Goal: Transaction & Acquisition: Obtain resource

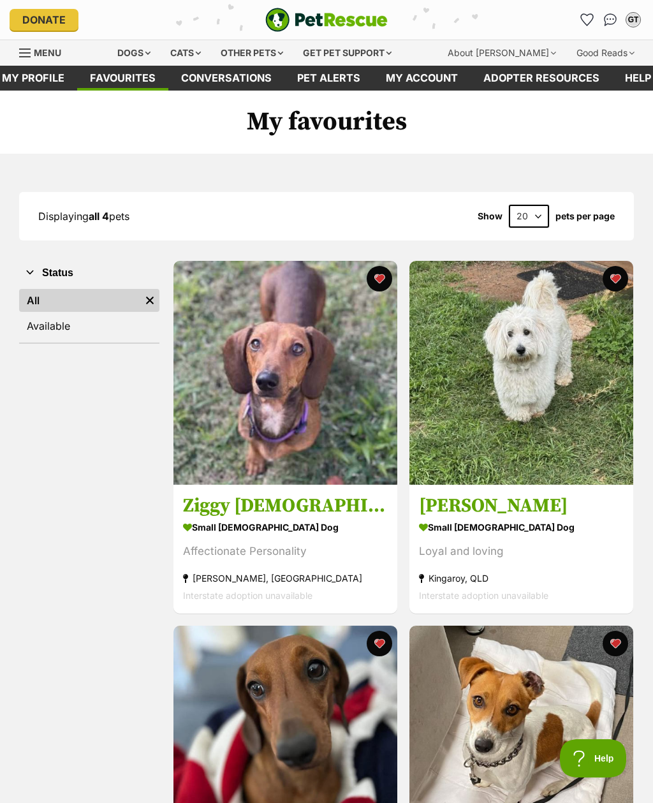
click at [443, 508] on h3 "[PERSON_NAME]" at bounding box center [521, 506] width 205 height 24
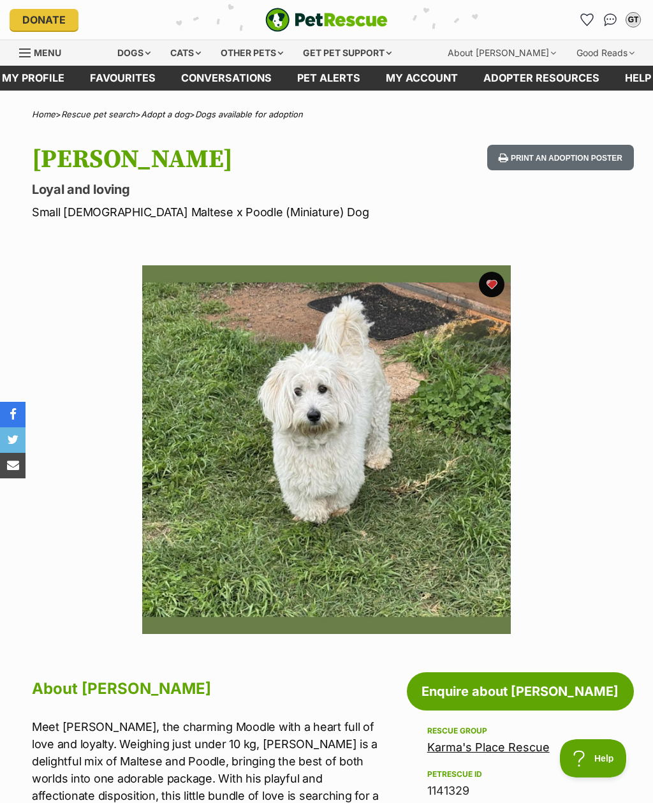
click at [579, 19] on link "Favourites" at bounding box center [587, 20] width 20 height 20
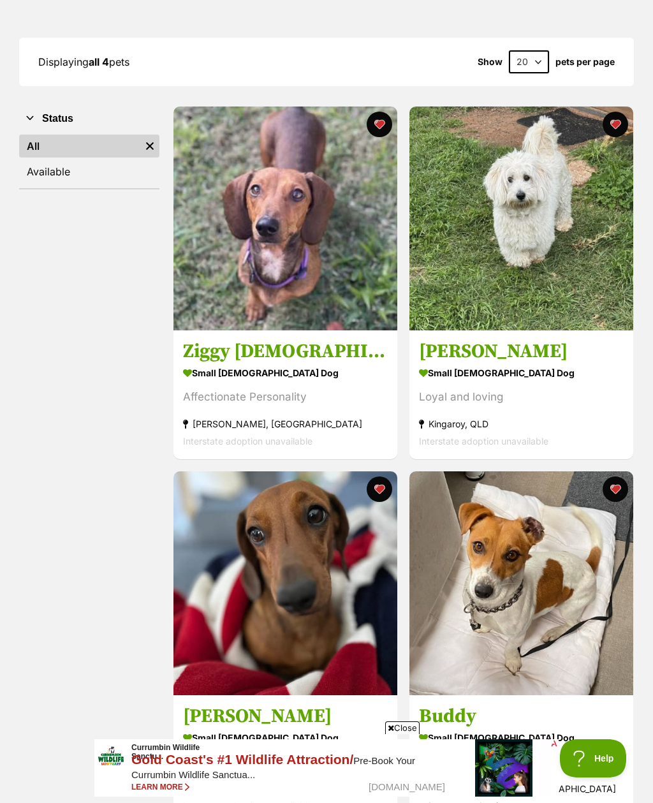
click at [216, 357] on h3 "Ziggy Female" at bounding box center [285, 351] width 205 height 24
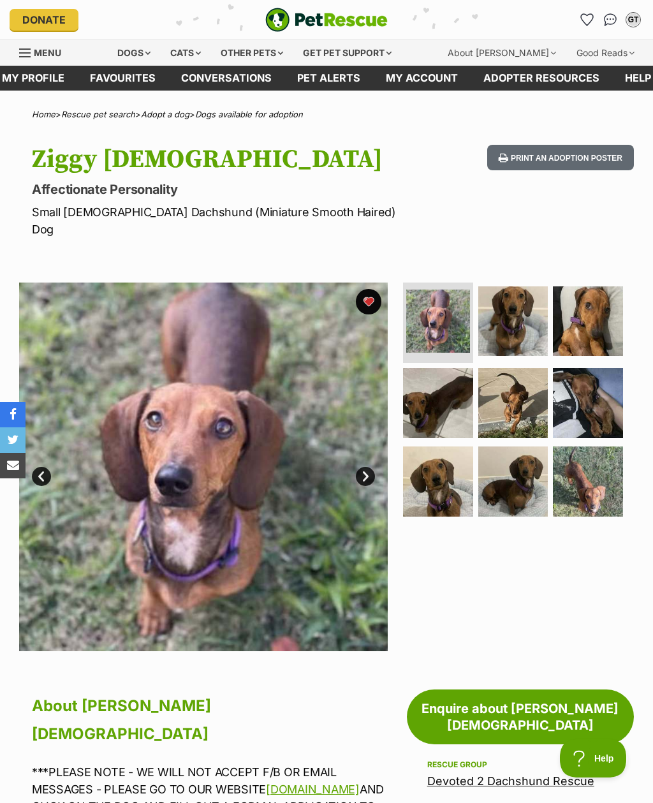
click at [581, 14] on link "Favourites" at bounding box center [587, 20] width 20 height 20
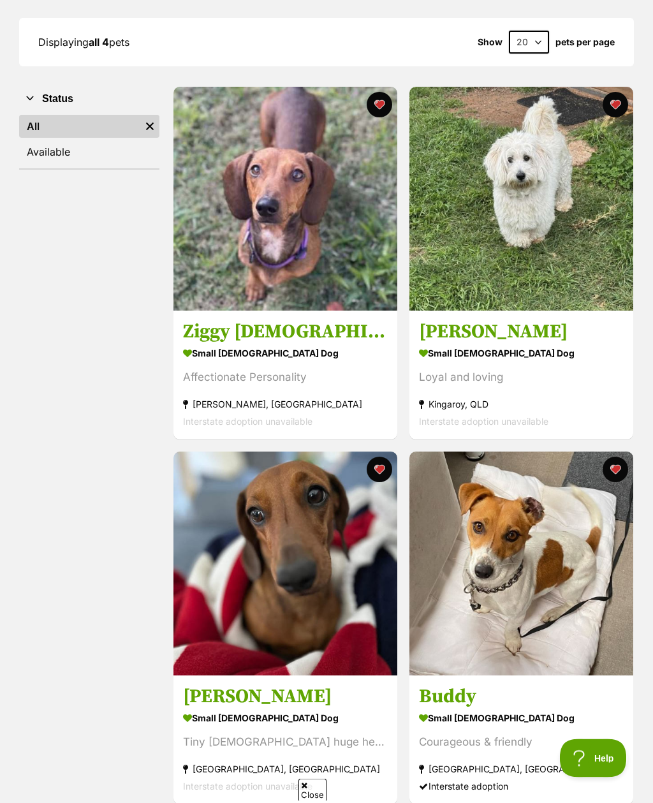
scroll to position [174, 0]
click at [204, 697] on h3 "[PERSON_NAME]" at bounding box center [285, 697] width 205 height 24
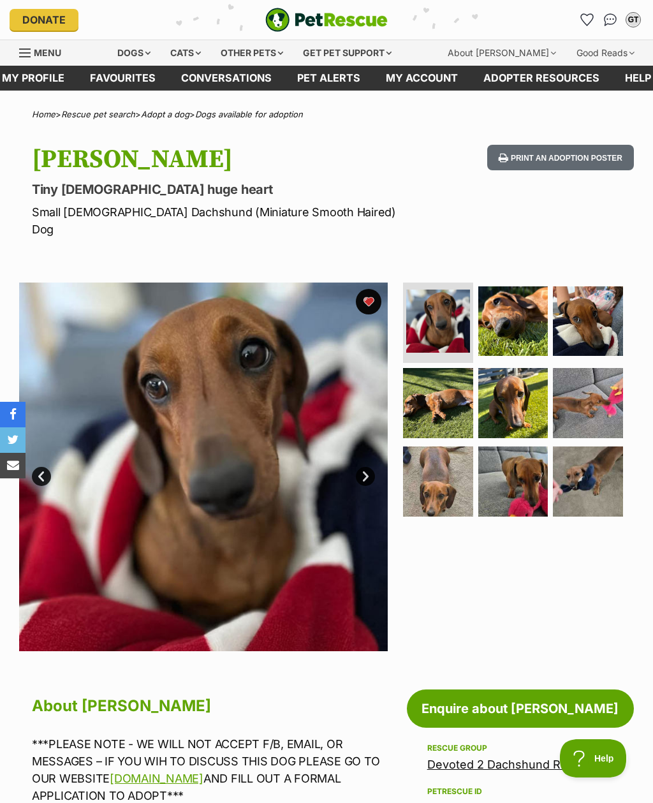
click at [580, 17] on link "Favourites" at bounding box center [587, 20] width 20 height 20
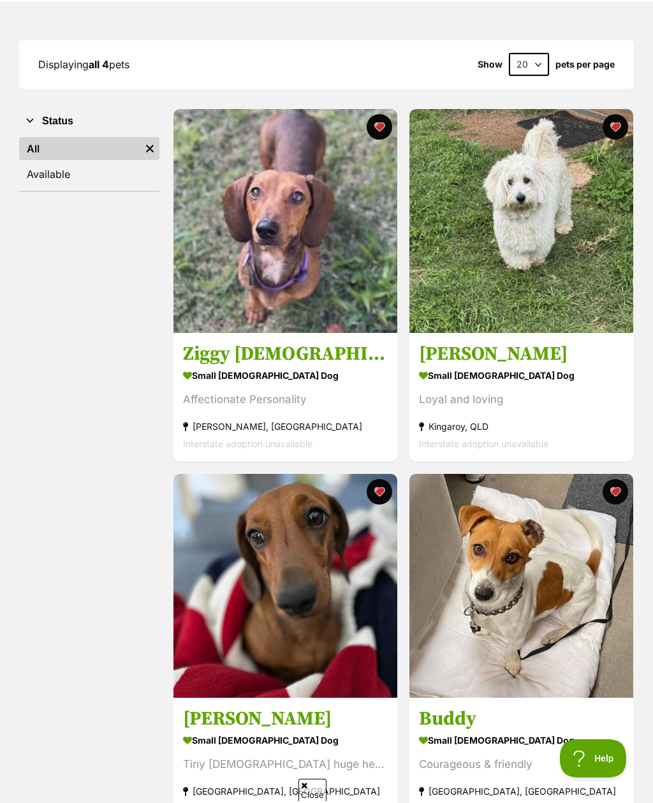
scroll to position [153, 0]
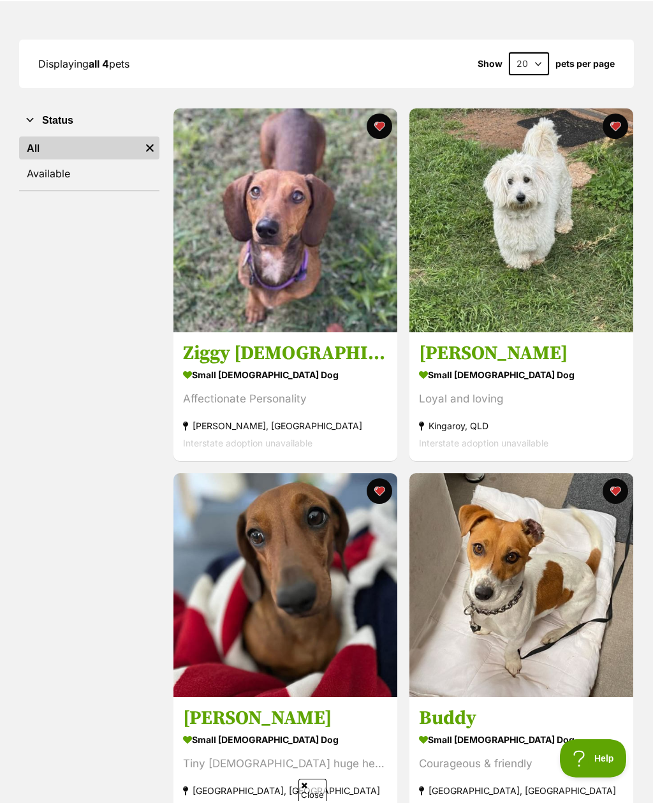
click at [442, 719] on h3 "Buddy" at bounding box center [521, 718] width 205 height 24
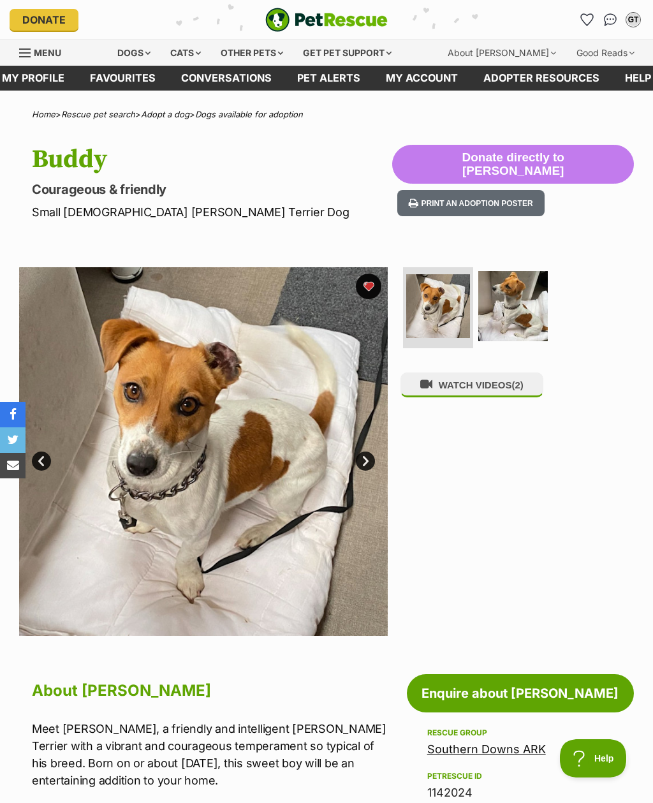
click at [582, 20] on icon "Favourites" at bounding box center [587, 19] width 13 height 13
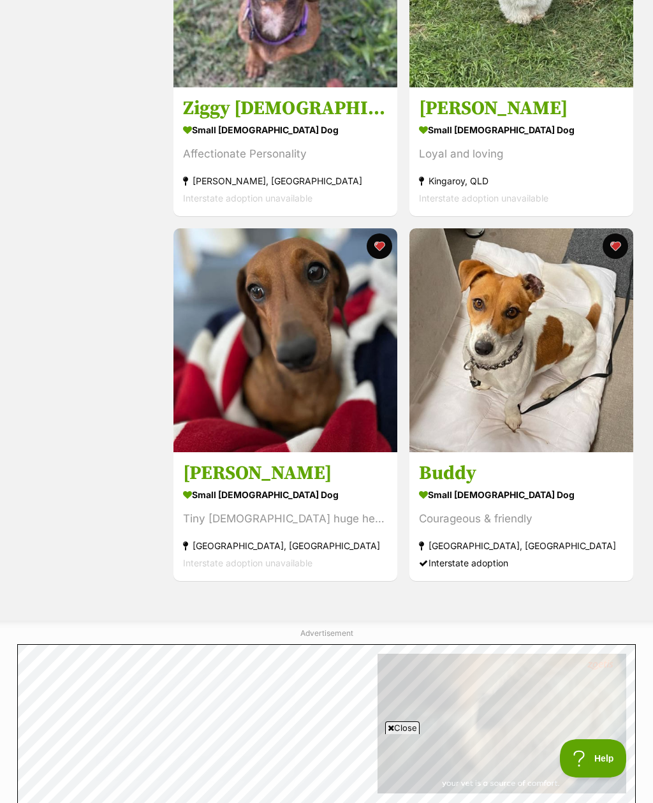
click at [204, 474] on h3 "[PERSON_NAME]" at bounding box center [285, 473] width 205 height 24
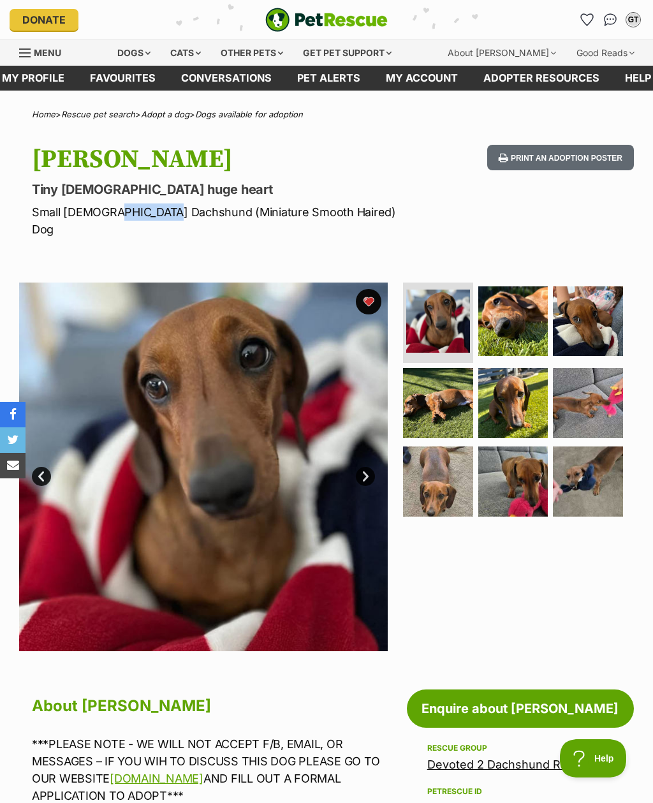
click at [441, 307] on img at bounding box center [438, 322] width 64 height 64
click at [518, 306] on img at bounding box center [514, 322] width 70 height 70
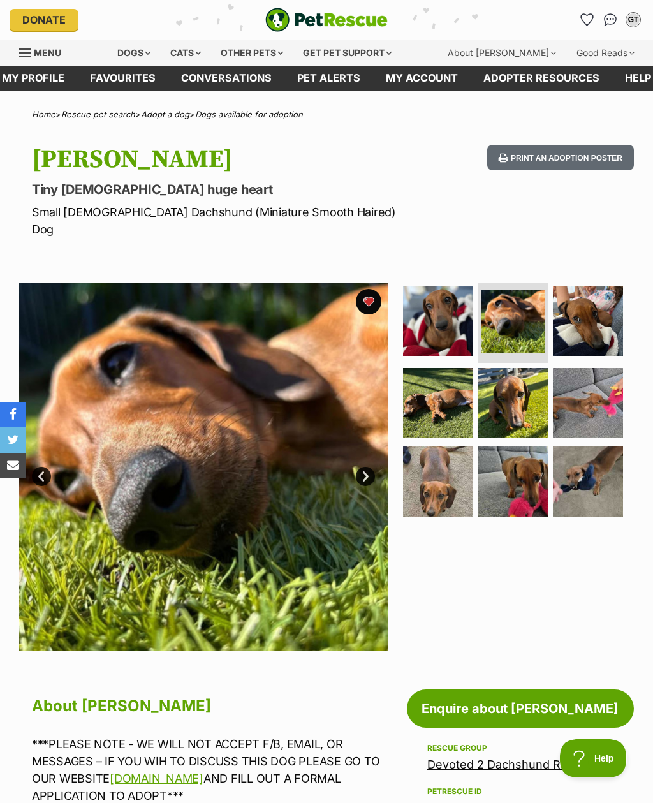
click at [607, 307] on img at bounding box center [588, 322] width 70 height 70
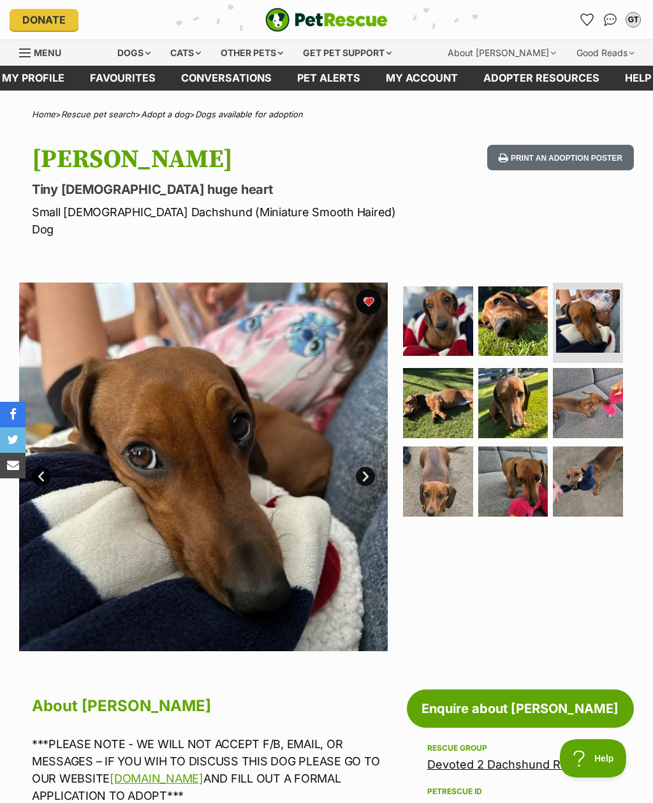
click at [448, 385] on img at bounding box center [438, 403] width 70 height 70
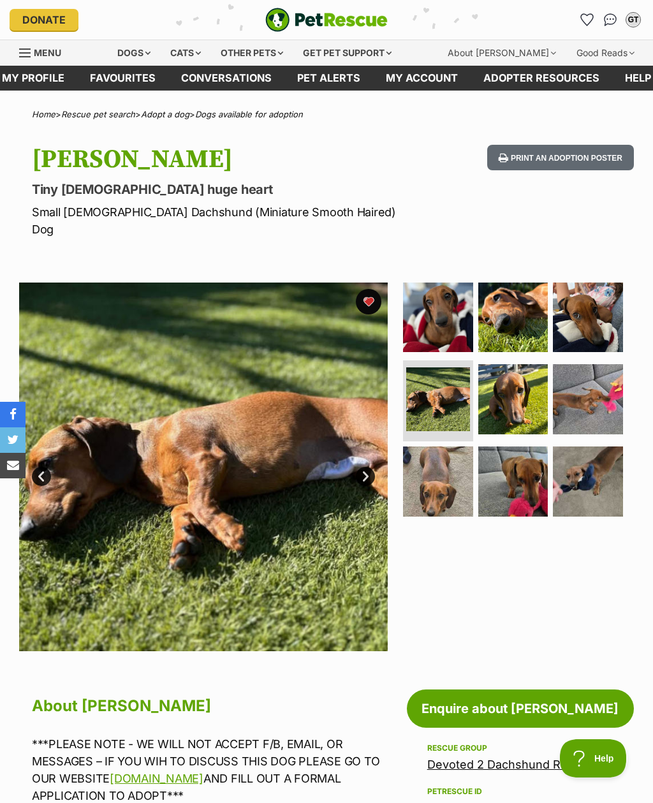
click at [523, 382] on img at bounding box center [514, 399] width 70 height 70
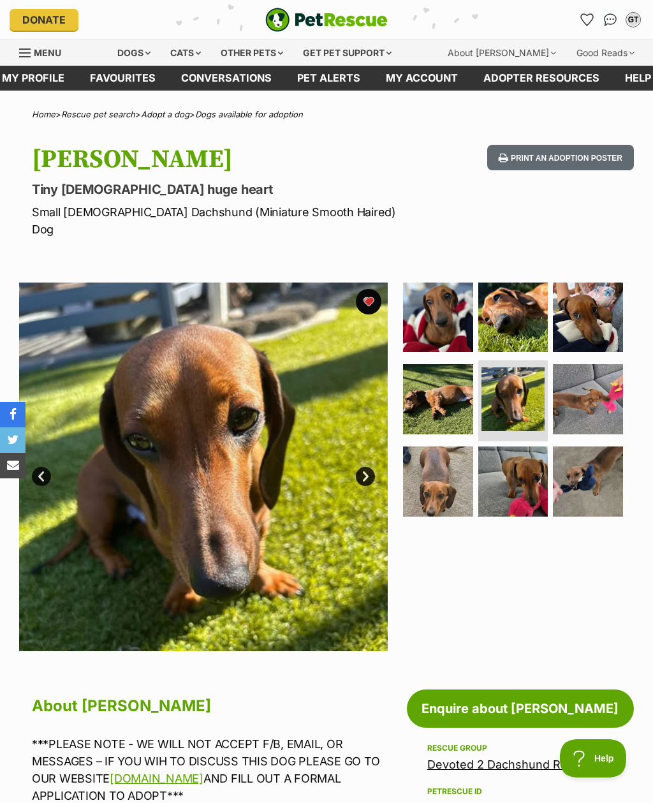
click at [595, 377] on img at bounding box center [588, 399] width 70 height 70
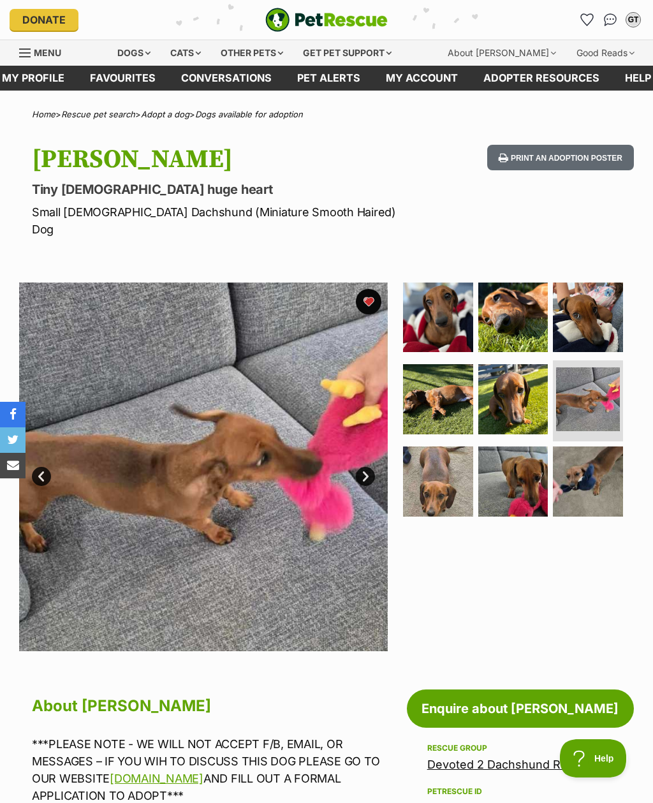
click at [443, 459] on img at bounding box center [438, 482] width 70 height 70
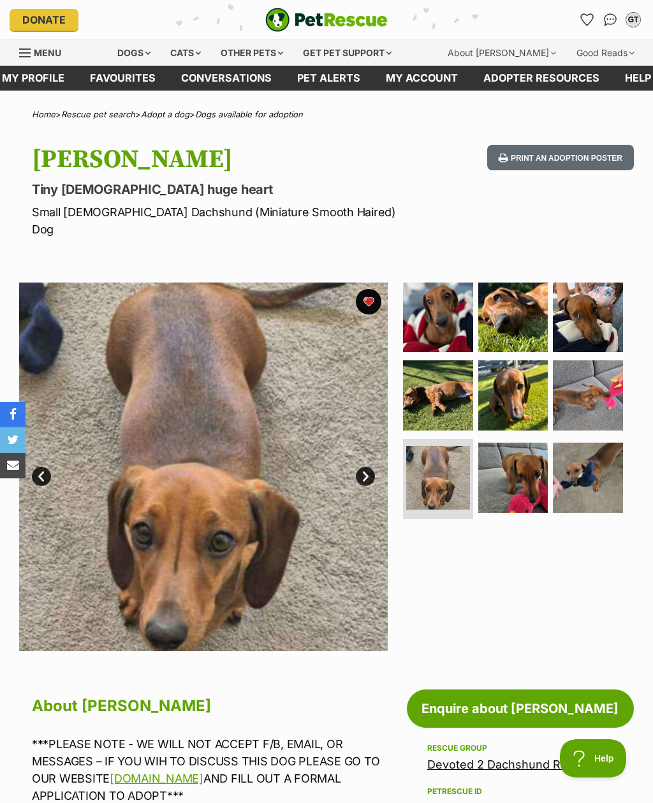
click at [519, 451] on img at bounding box center [514, 478] width 70 height 70
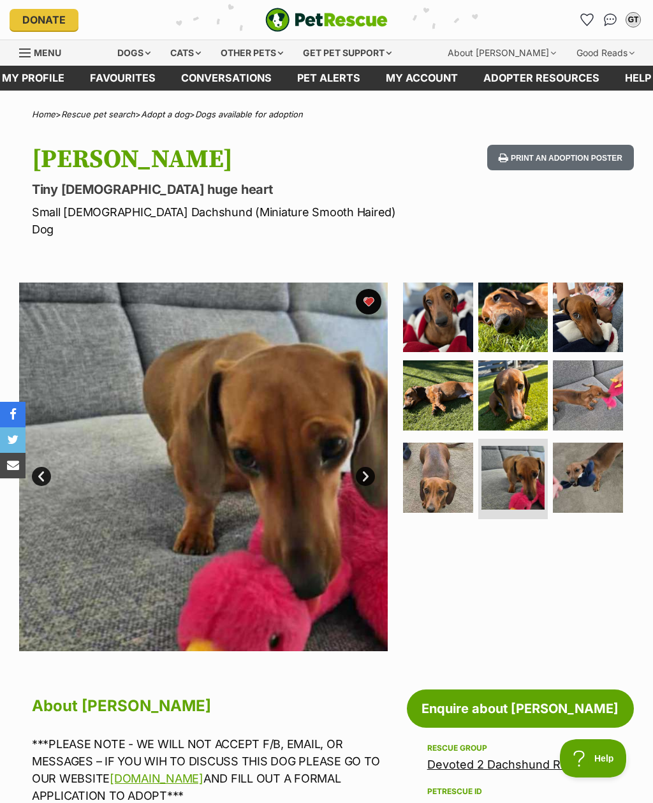
click at [602, 445] on img at bounding box center [588, 478] width 70 height 70
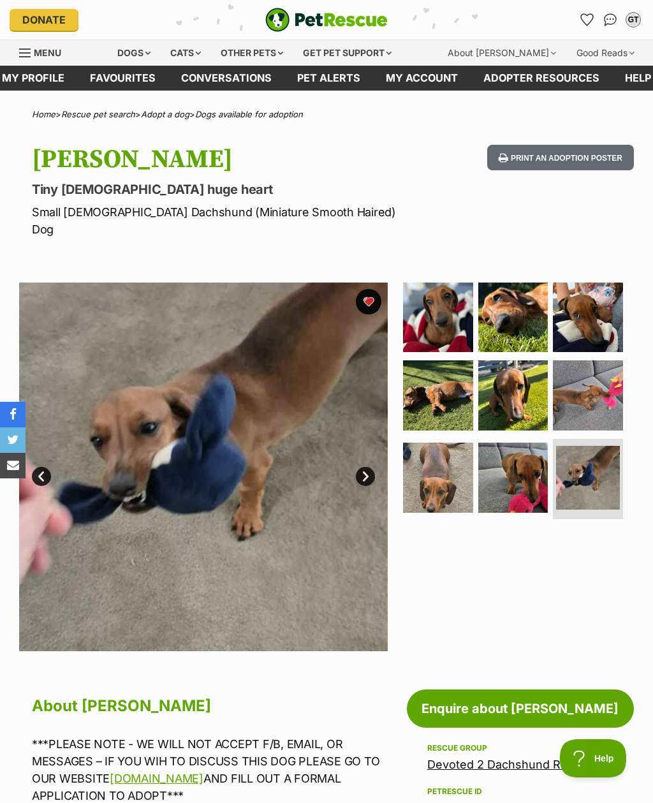
click at [600, 379] on img at bounding box center [588, 396] width 70 height 70
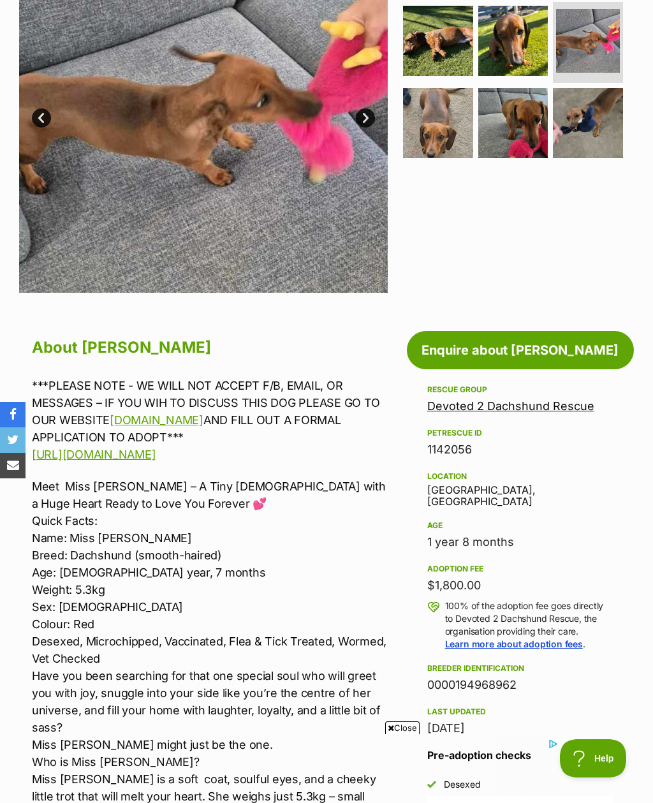
click at [581, 332] on link "Enquire about Molly" at bounding box center [520, 350] width 227 height 38
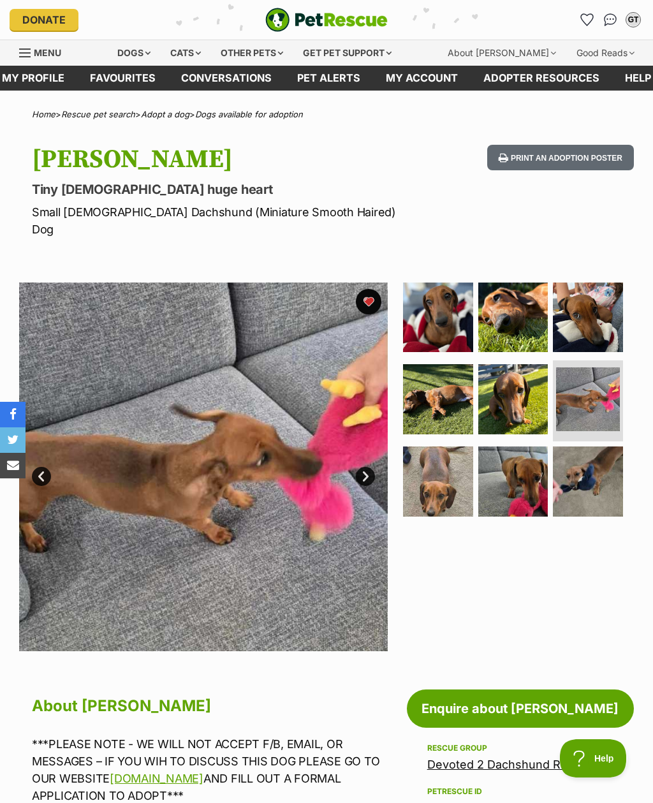
click at [33, 77] on link "My profile" at bounding box center [33, 78] width 88 height 25
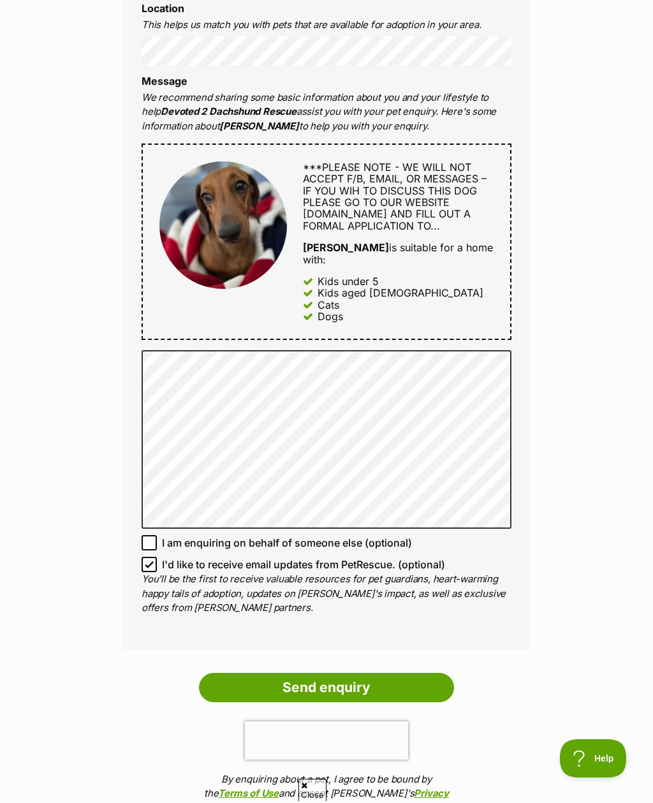
scroll to position [496, 0]
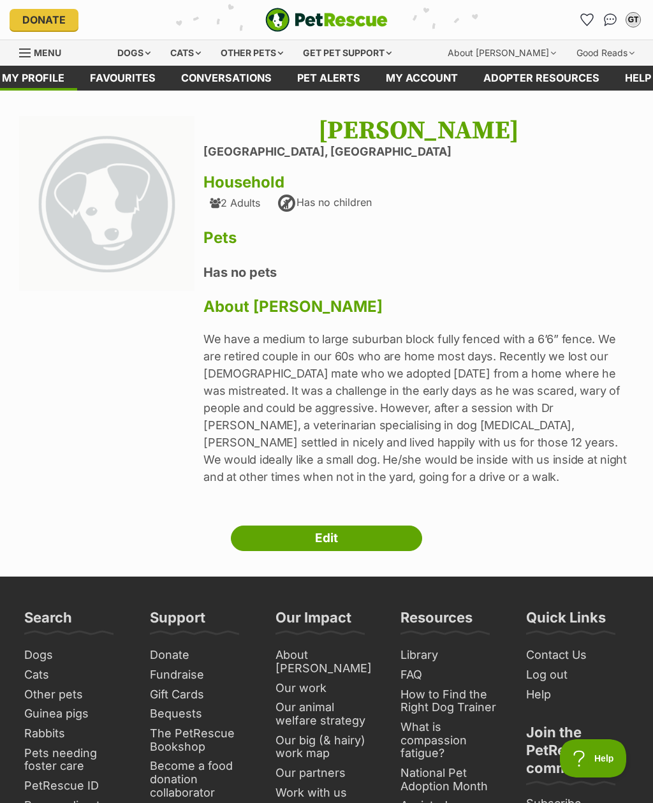
click at [276, 526] on link "Edit" at bounding box center [326, 539] width 191 height 26
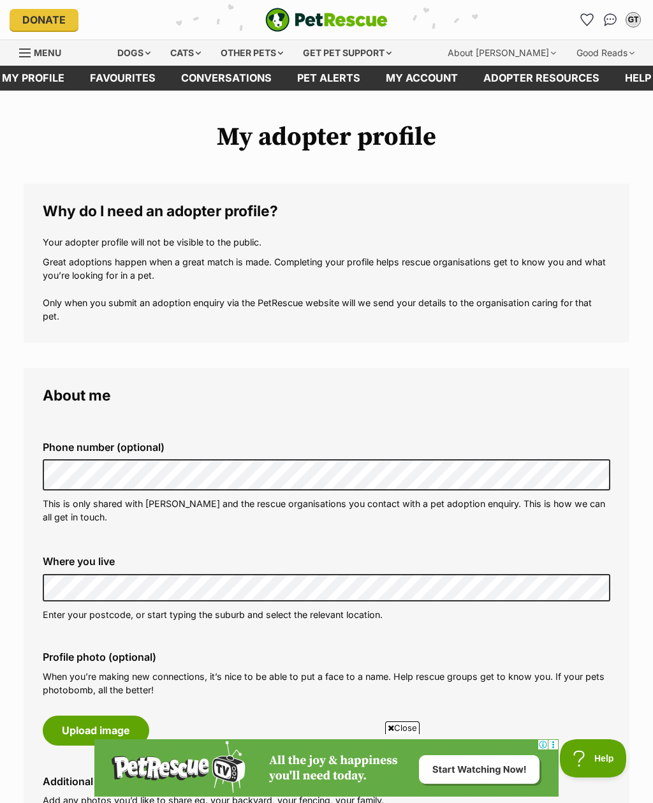
scroll to position [55, 0]
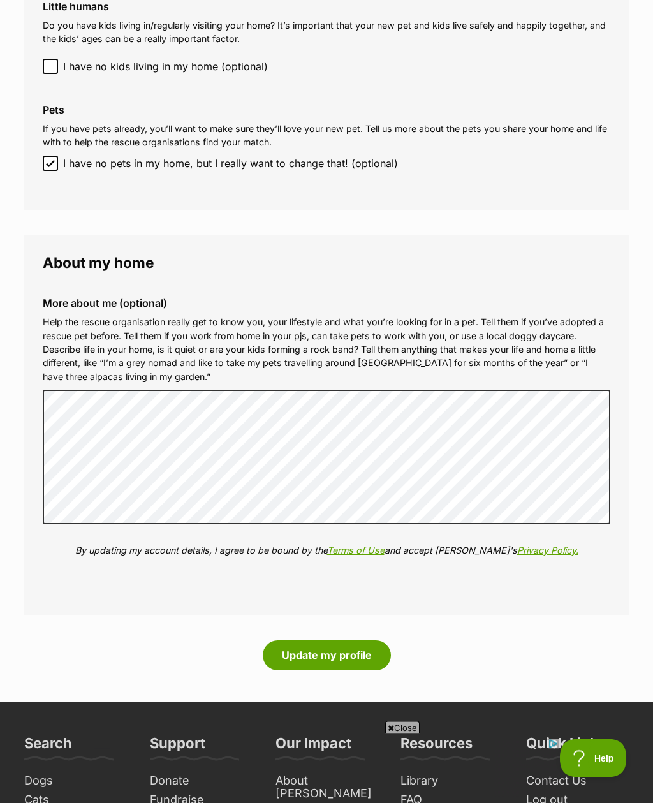
scroll to position [1112, 0]
click at [45, 156] on input "I have no pets in my home, but I really want to change that! (optional)" at bounding box center [50, 163] width 15 height 15
checkbox input "false"
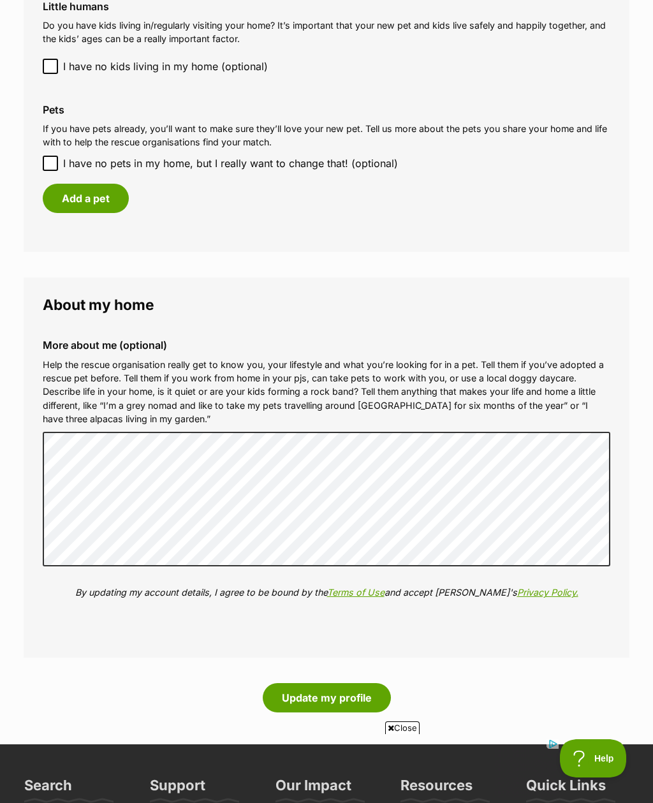
click at [67, 193] on button "Add a pet" at bounding box center [86, 198] width 86 height 29
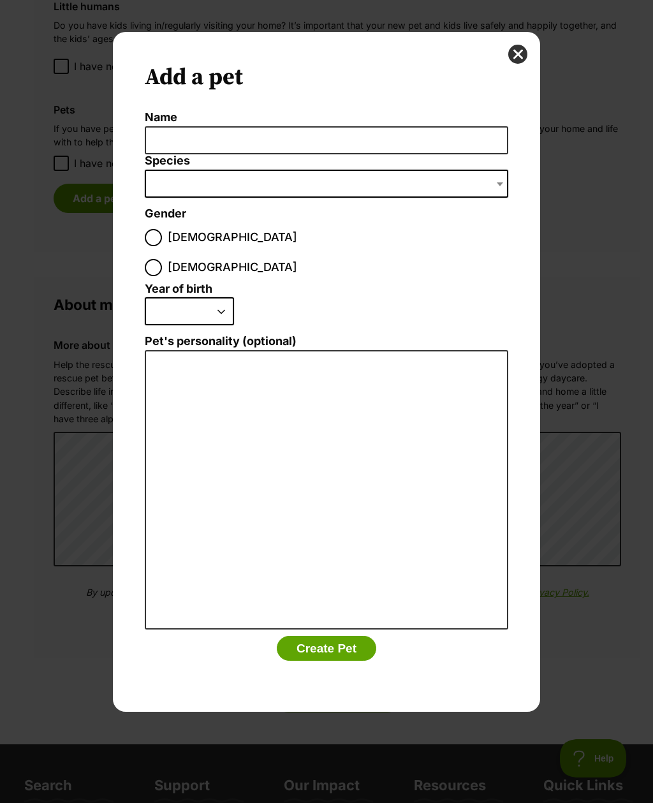
scroll to position [0, 0]
click at [494, 185] on span "Dialog Window - Close (Press escape to close)" at bounding box center [327, 184] width 364 height 28
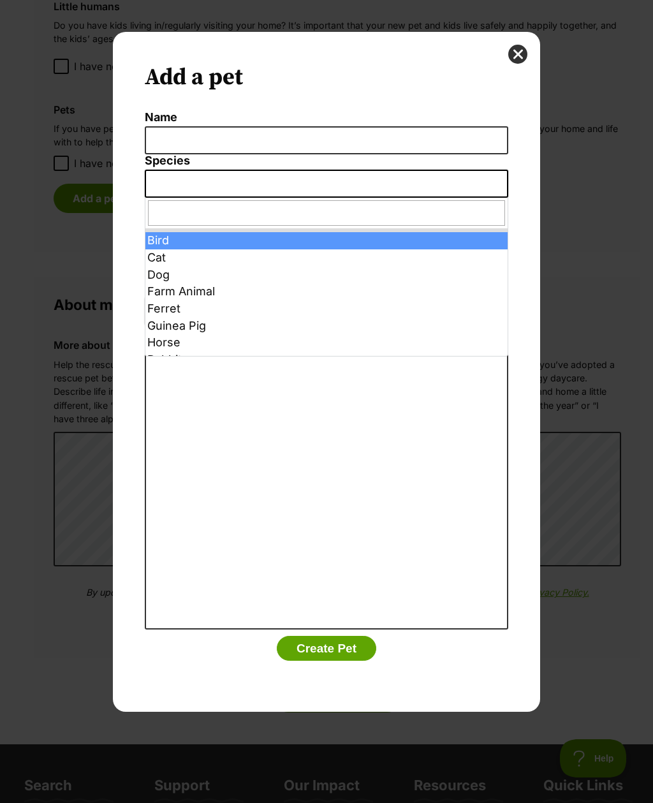
select select "10"
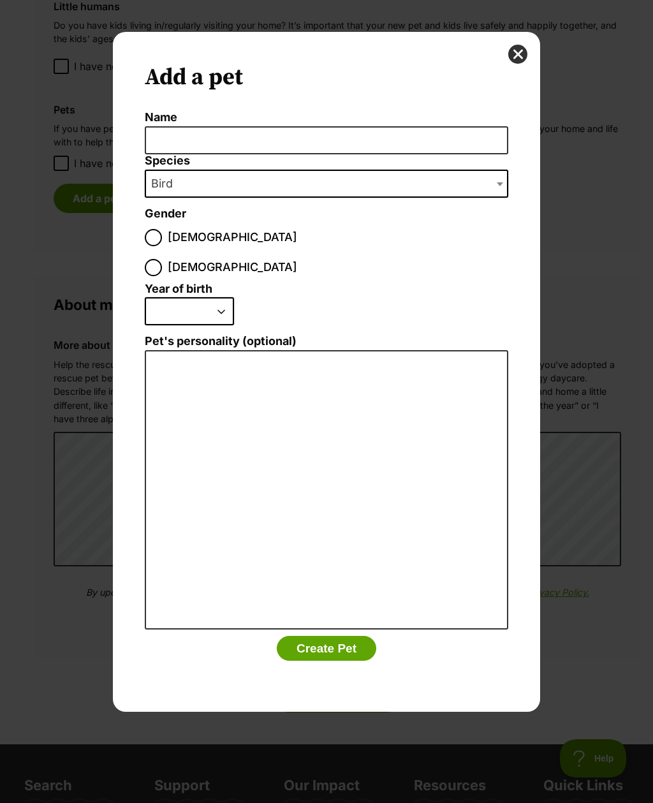
click at [149, 241] on input "Male" at bounding box center [153, 237] width 17 height 17
radio input "true"
click at [154, 297] on select "2025 2024 2023 2022 2021 2020 2019 2018 2017 2016 2015 2014 2013 2012 2011 2010…" at bounding box center [189, 311] width 89 height 28
select select "2015"
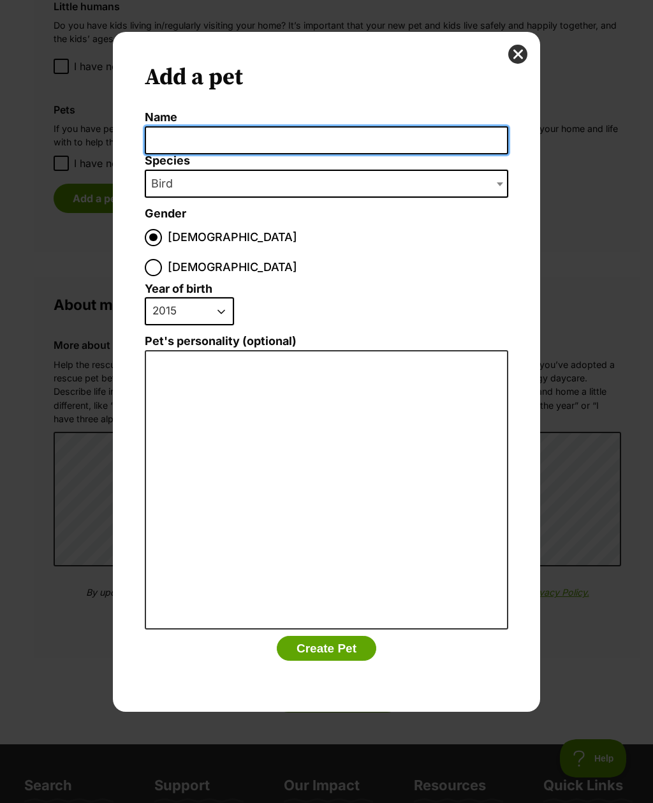
click at [147, 142] on input "Name" at bounding box center [327, 140] width 364 height 29
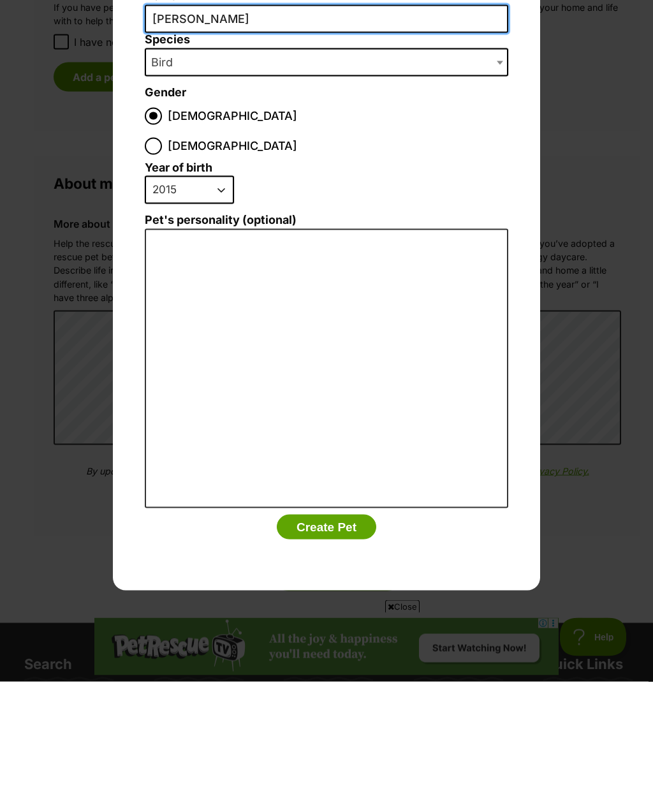
type input "Billy"
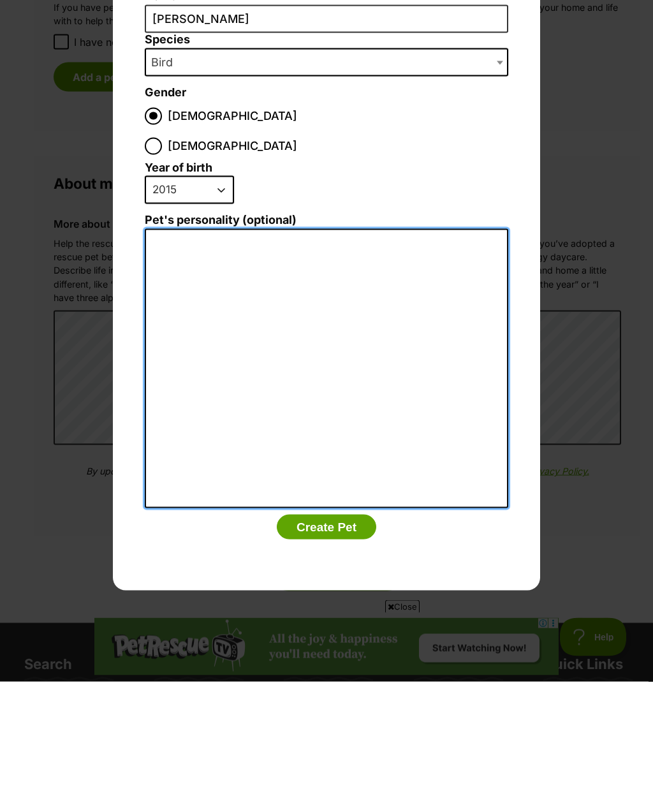
click at [155, 350] on textarea "Pet's personality (optional)" at bounding box center [327, 489] width 364 height 279
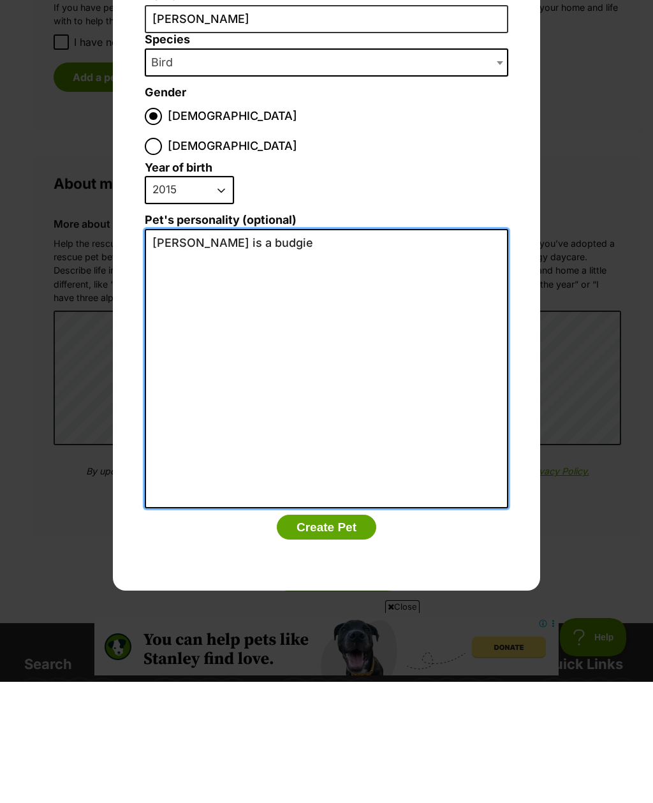
type textarea "Billy is a budgie"
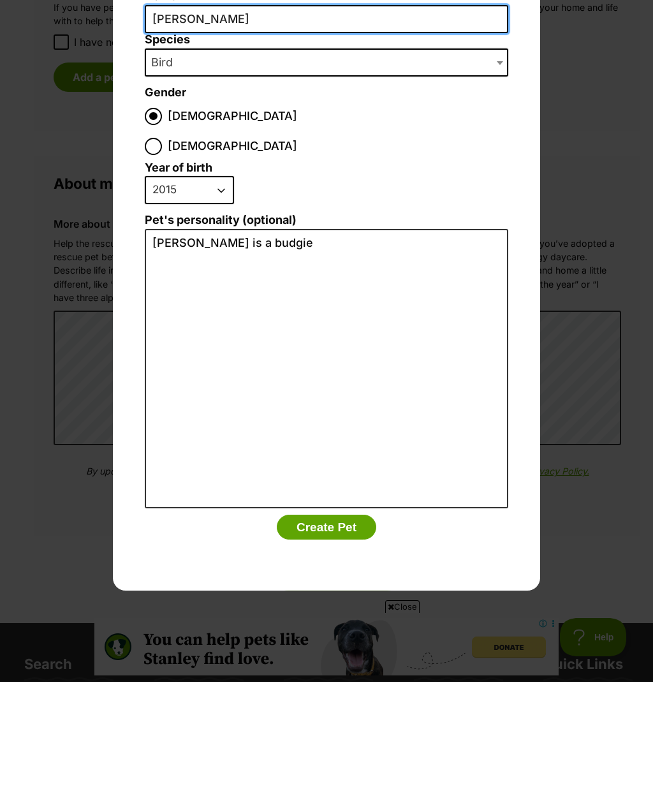
click at [223, 126] on input "Billy" at bounding box center [327, 140] width 364 height 29
type input "Billy and George"
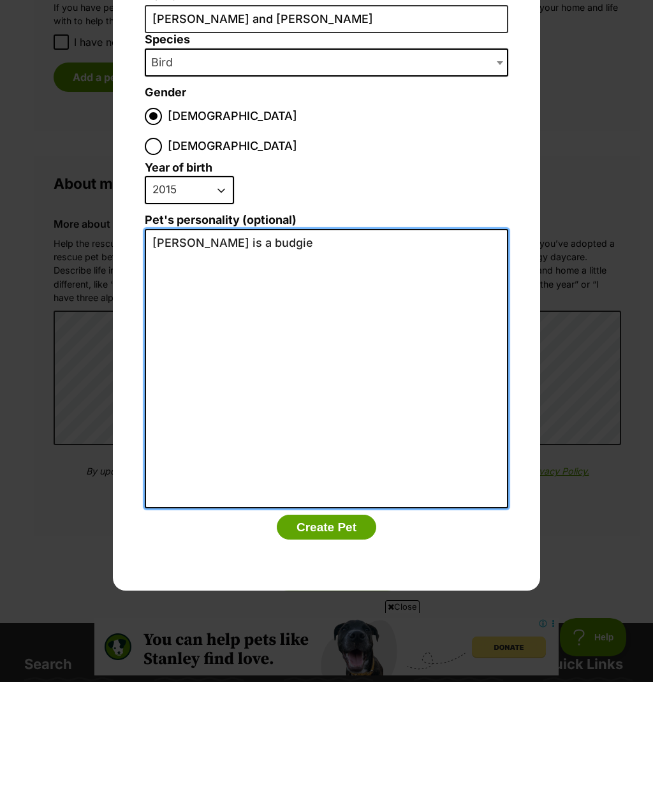
click at [172, 350] on textarea "Billy is a budgie" at bounding box center [327, 489] width 364 height 279
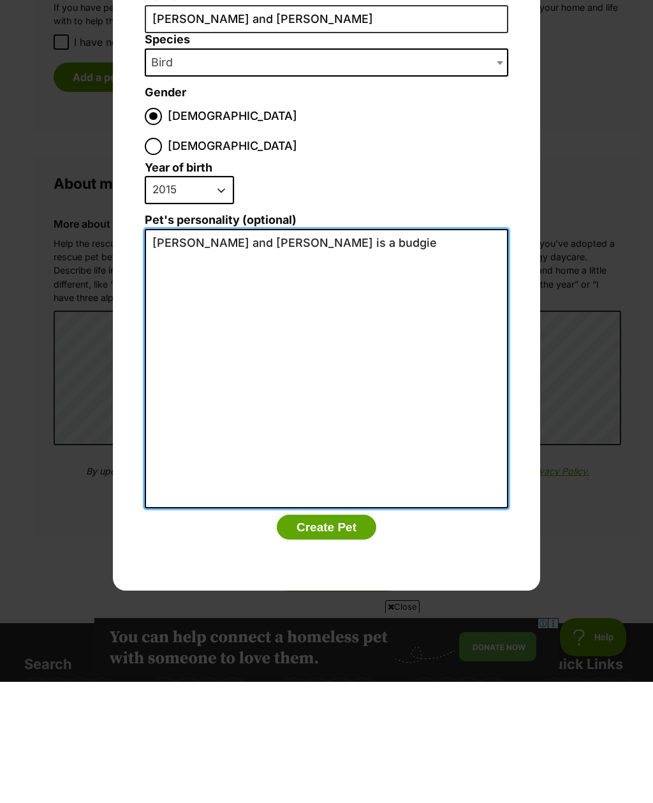
click at [254, 350] on textarea "Billy and George is a budgie" at bounding box center [327, 489] width 364 height 279
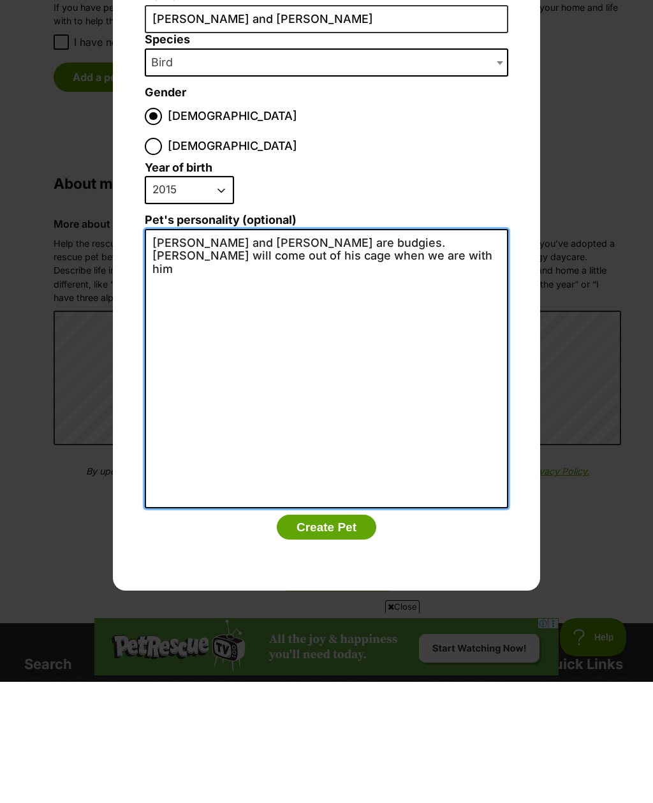
click at [482, 350] on textarea "Billy and George are budgies. Billy will come out of his cage when we are with …" at bounding box center [327, 489] width 364 height 279
click at [341, 350] on textarea "Billy and George are budgies. Billy will come out of his cage for short periods…" at bounding box center [327, 489] width 364 height 279
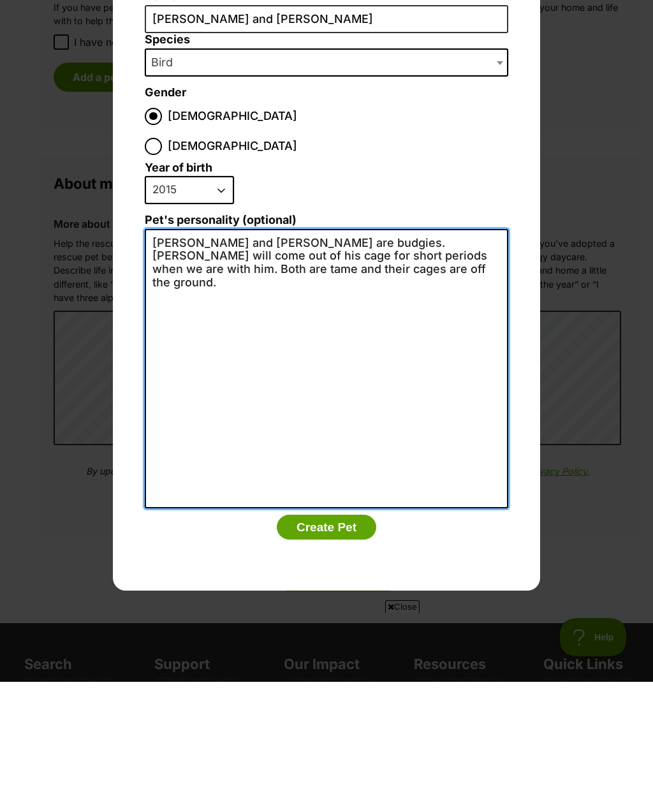
type textarea "Billy and George are budgies. Billy will come out of his cage for short periods…"
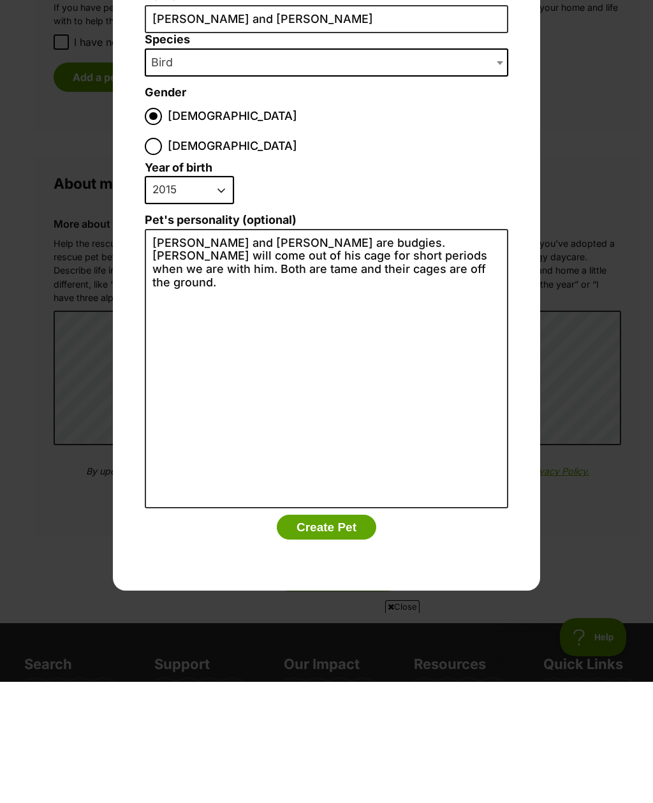
click at [324, 636] on button "Create Pet" at bounding box center [327, 649] width 100 height 26
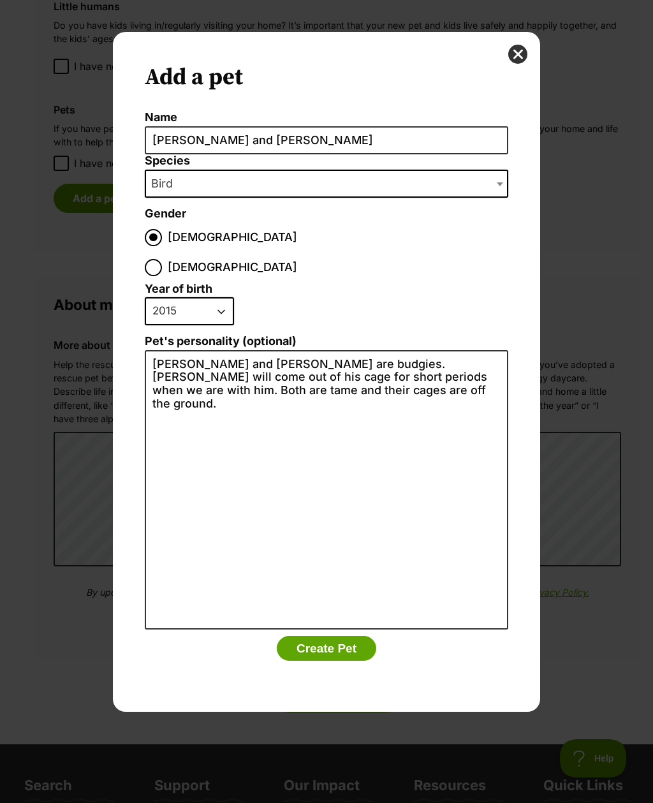
click at [314, 636] on button "Create Pet" at bounding box center [327, 649] width 100 height 26
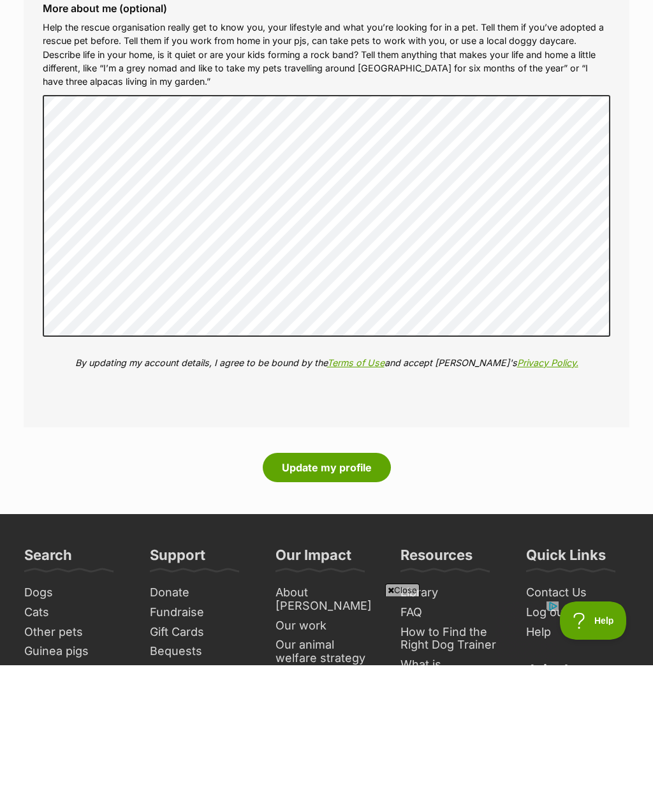
click at [314, 591] on button "Update my profile" at bounding box center [327, 605] width 128 height 29
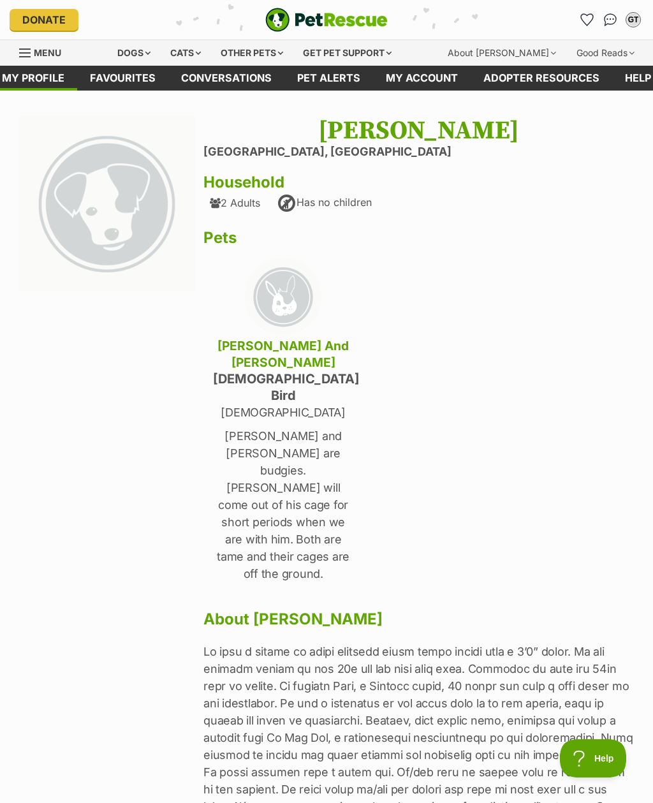
click at [590, 24] on icon "Favourites" at bounding box center [587, 19] width 12 height 11
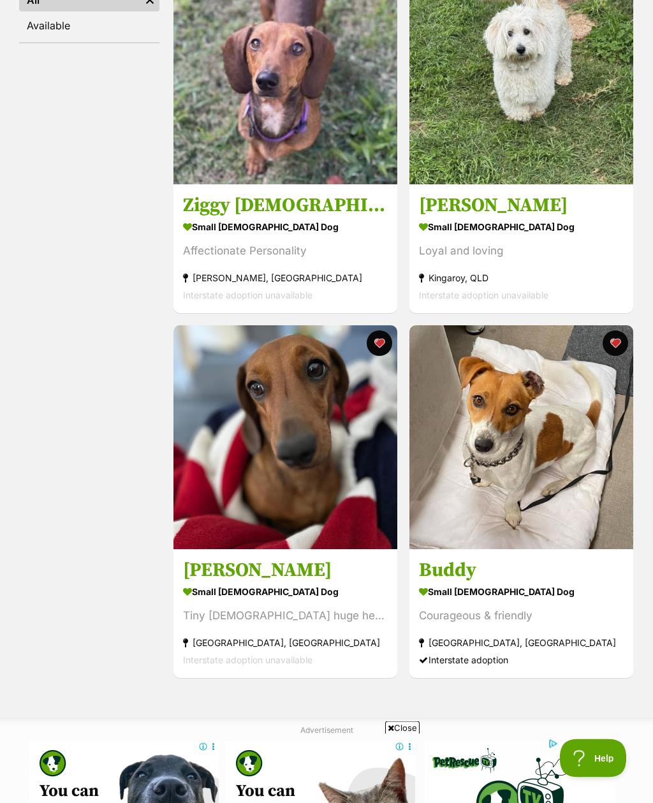
scroll to position [301, 0]
click at [279, 427] on img at bounding box center [286, 437] width 224 height 224
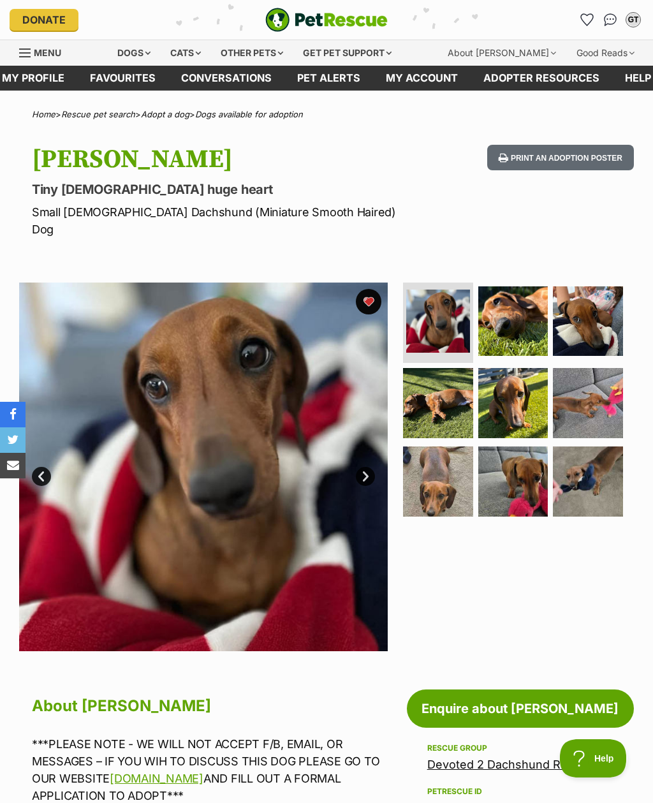
click at [598, 376] on img at bounding box center [588, 403] width 70 height 70
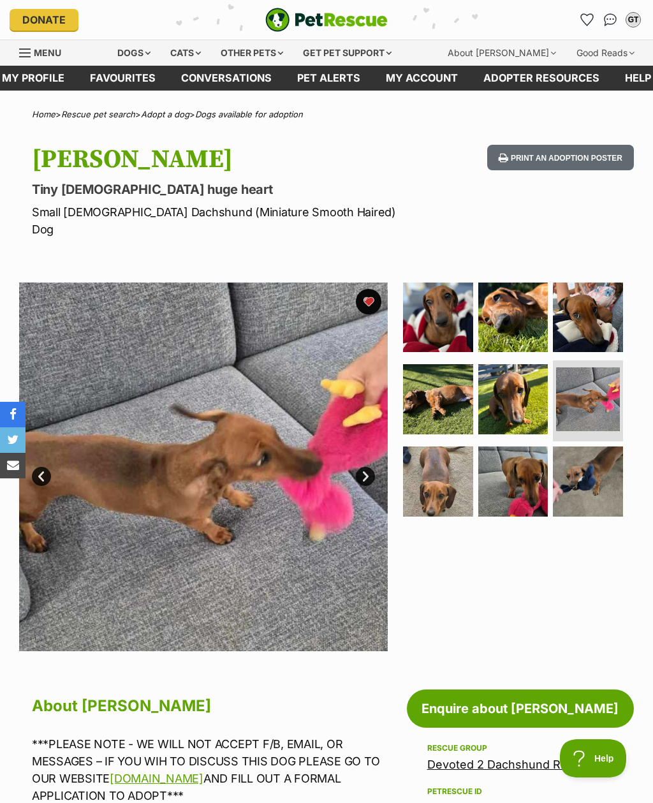
click at [598, 474] on img at bounding box center [588, 482] width 70 height 70
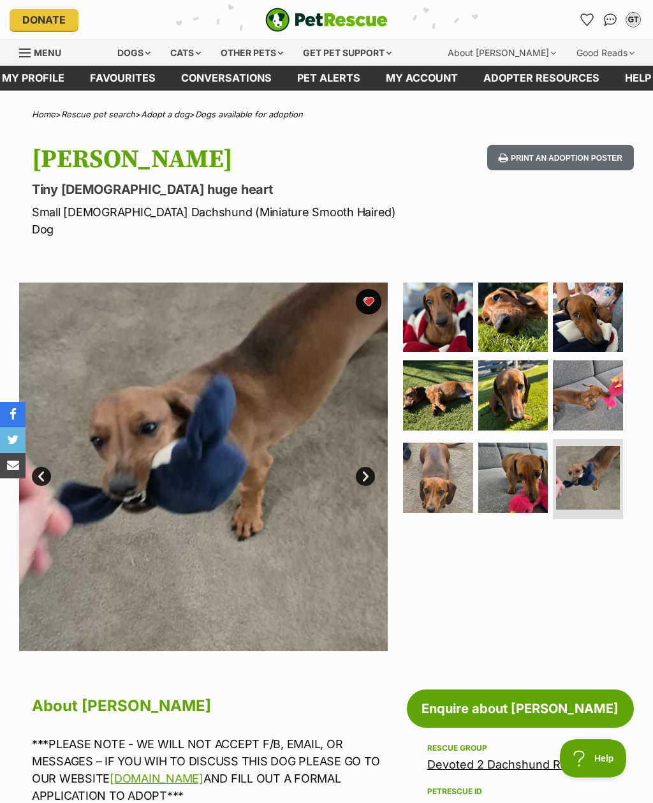
click at [526, 463] on img at bounding box center [514, 478] width 70 height 70
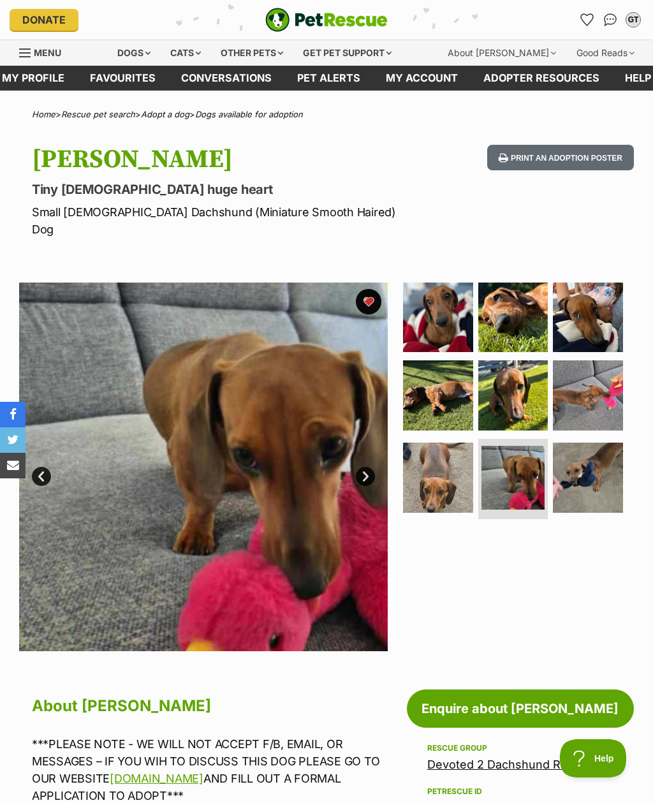
click at [432, 466] on img at bounding box center [438, 478] width 70 height 70
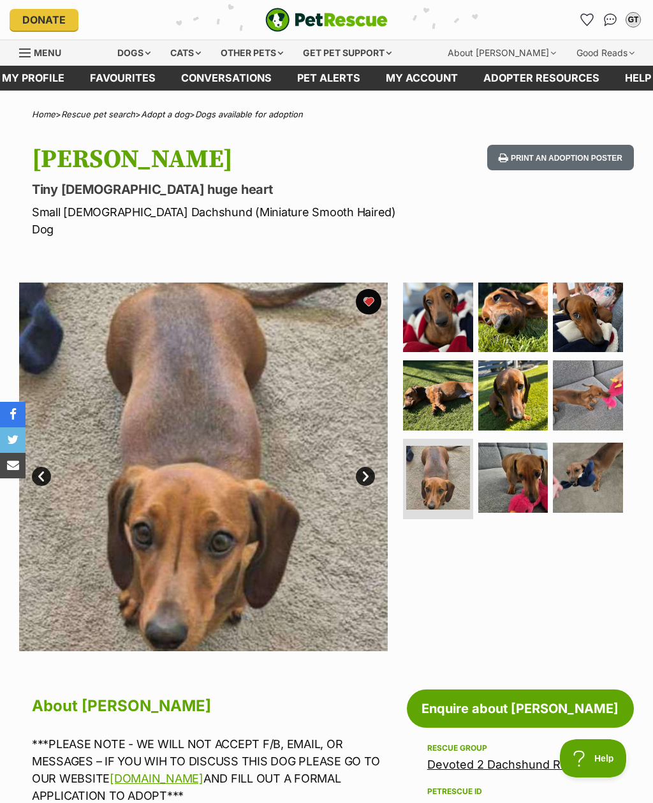
click at [595, 374] on img at bounding box center [588, 396] width 70 height 70
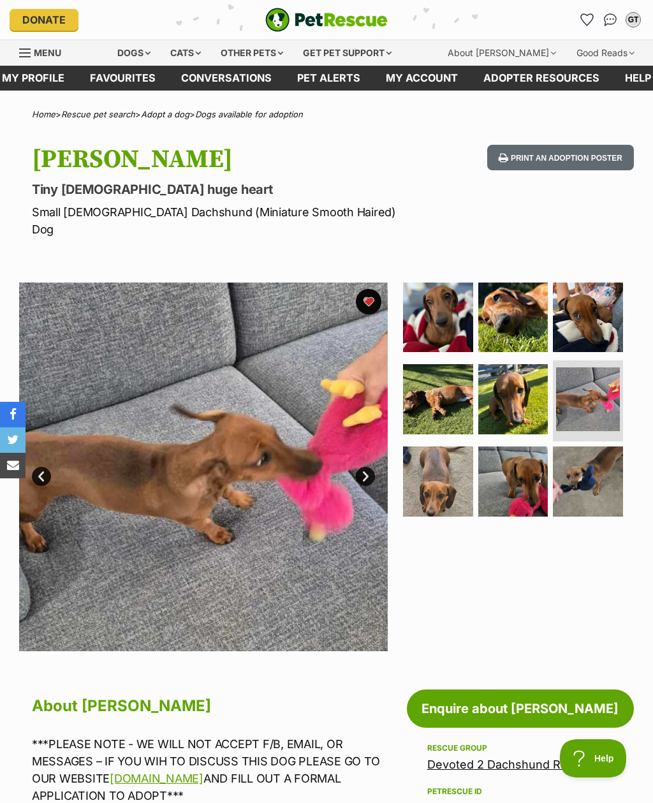
click at [512, 377] on img at bounding box center [514, 399] width 70 height 70
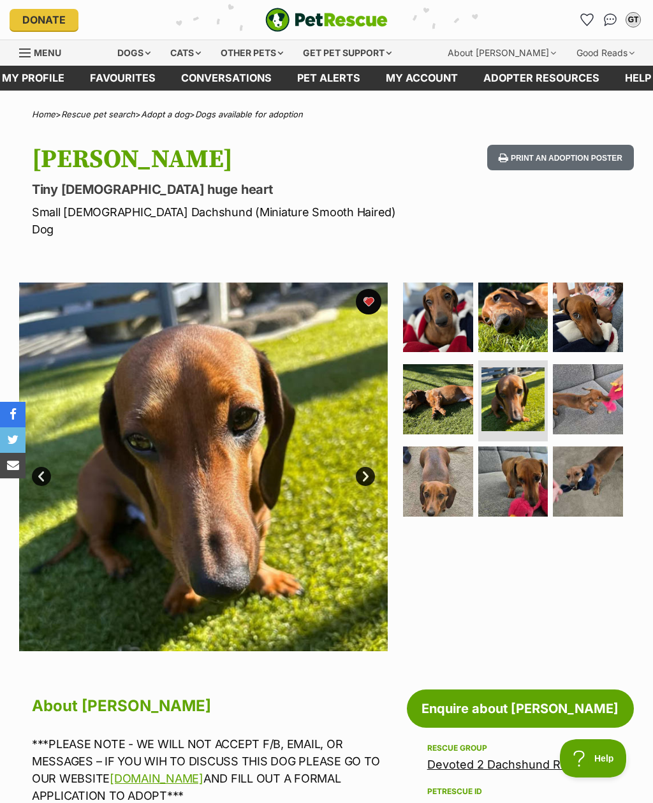
click at [447, 375] on img at bounding box center [438, 399] width 70 height 70
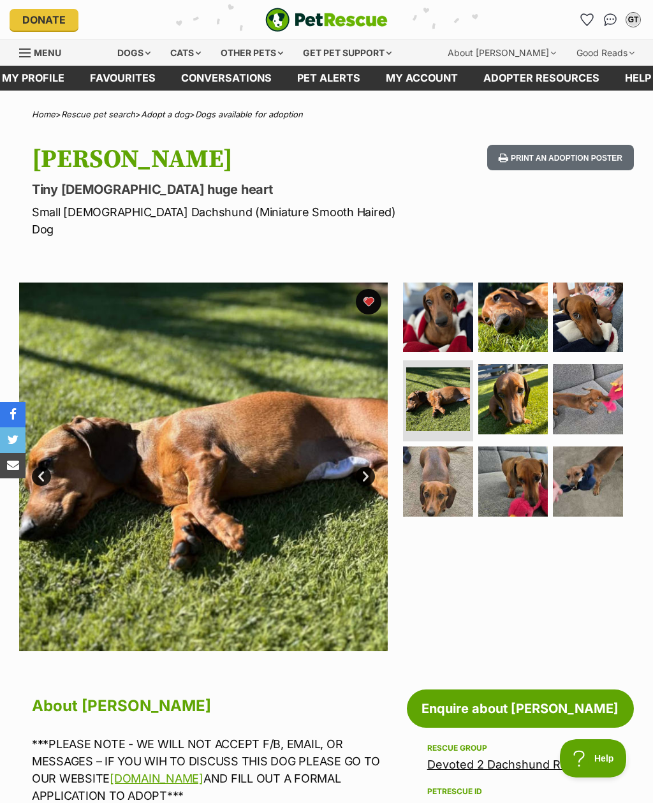
click at [594, 304] on img at bounding box center [588, 318] width 70 height 70
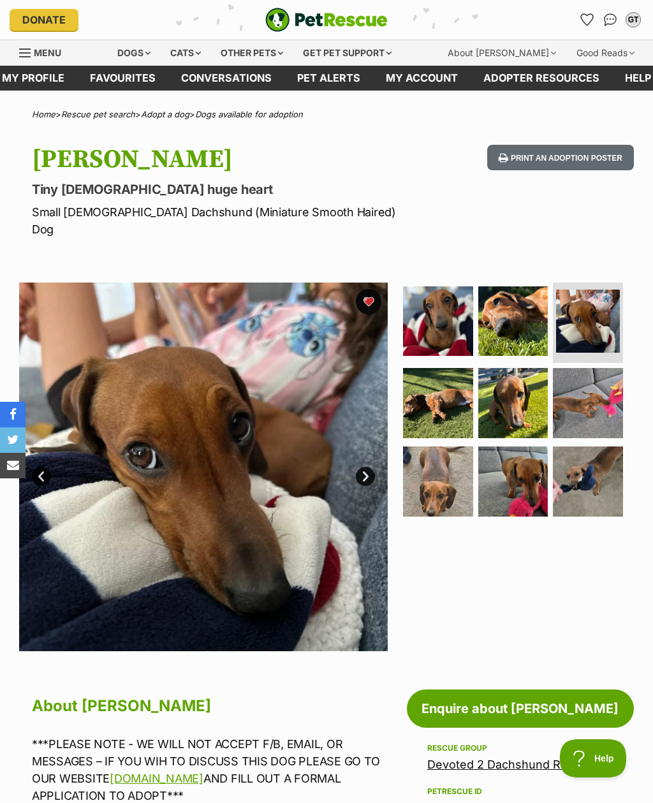
click at [517, 304] on img at bounding box center [514, 322] width 70 height 70
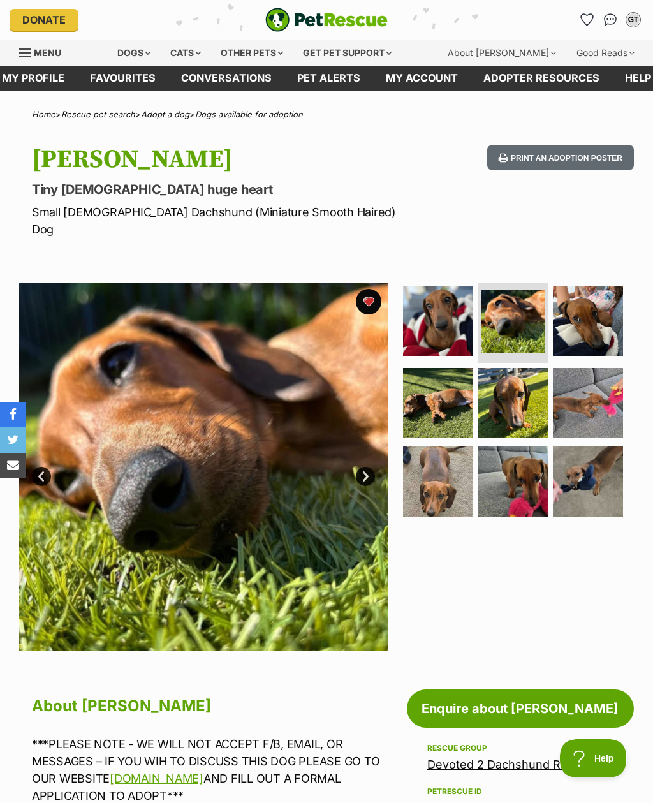
click at [445, 302] on img at bounding box center [438, 322] width 70 height 70
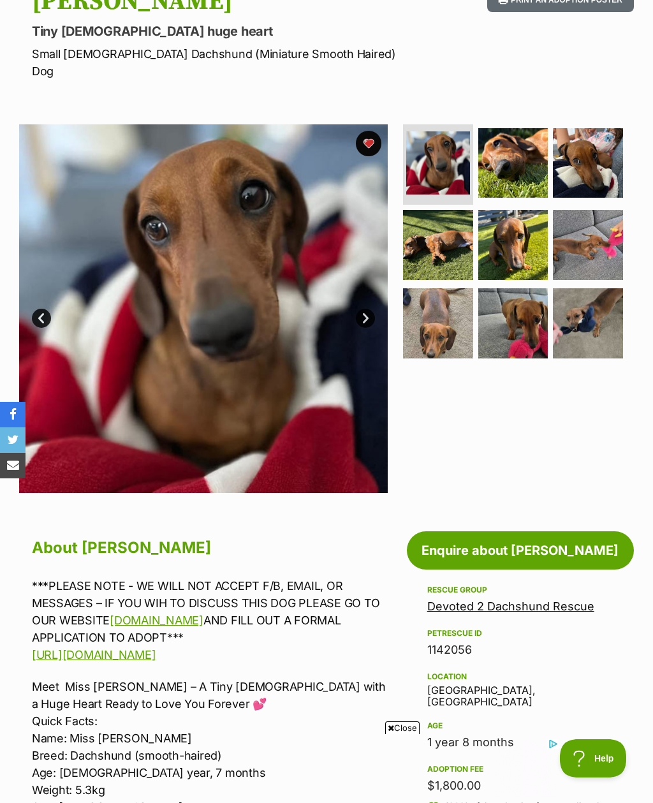
click at [147, 614] on link "www.d2dr.org.au" at bounding box center [157, 620] width 94 height 13
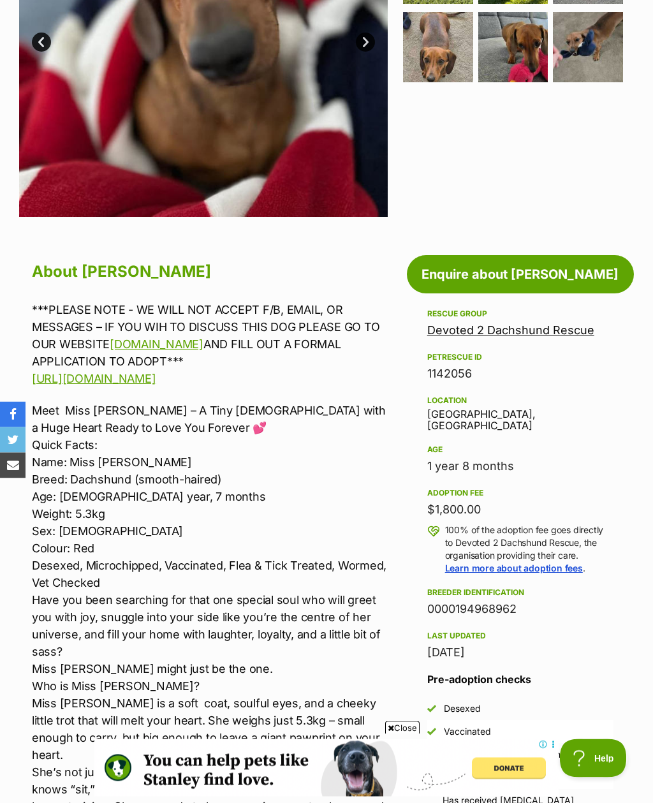
scroll to position [435, 0]
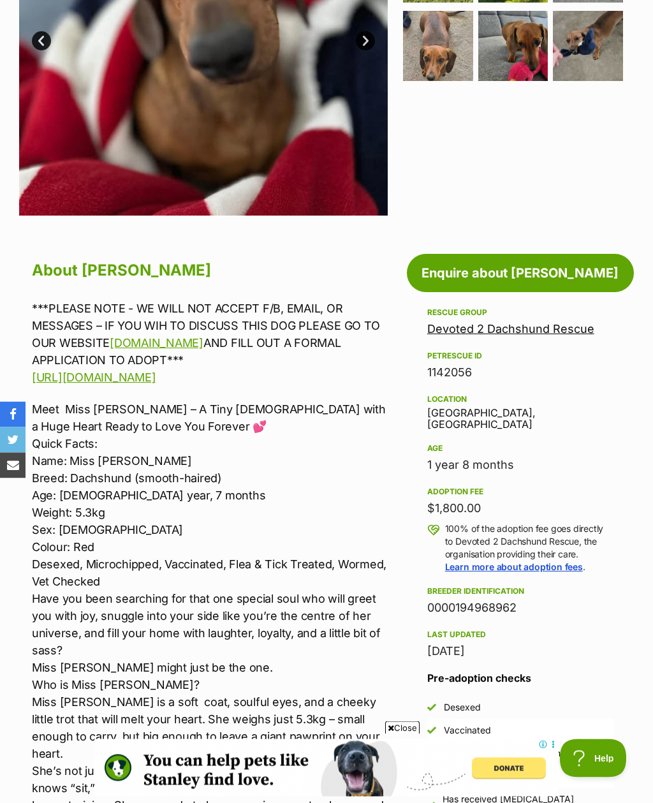
click at [567, 323] on link "Devoted 2 Dachshund Rescue" at bounding box center [511, 329] width 167 height 13
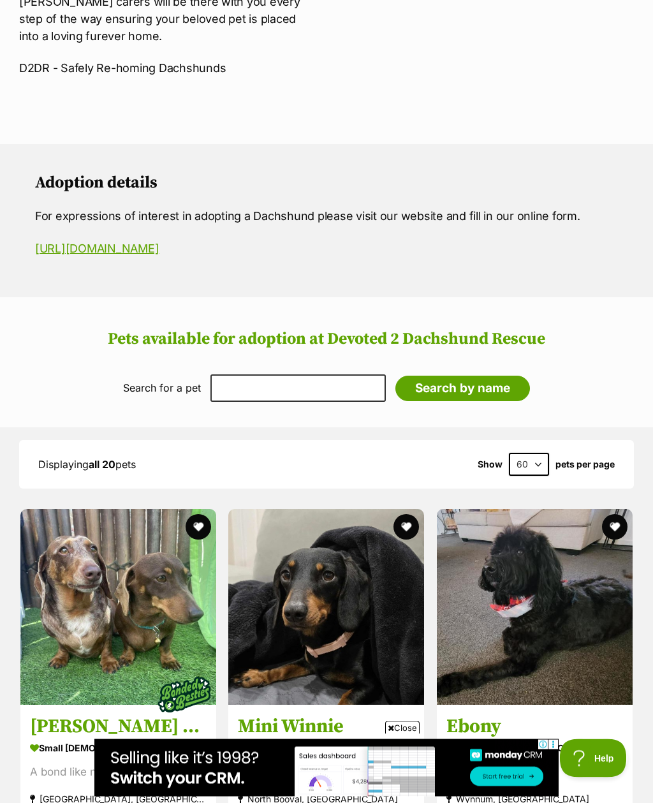
scroll to position [787, 0]
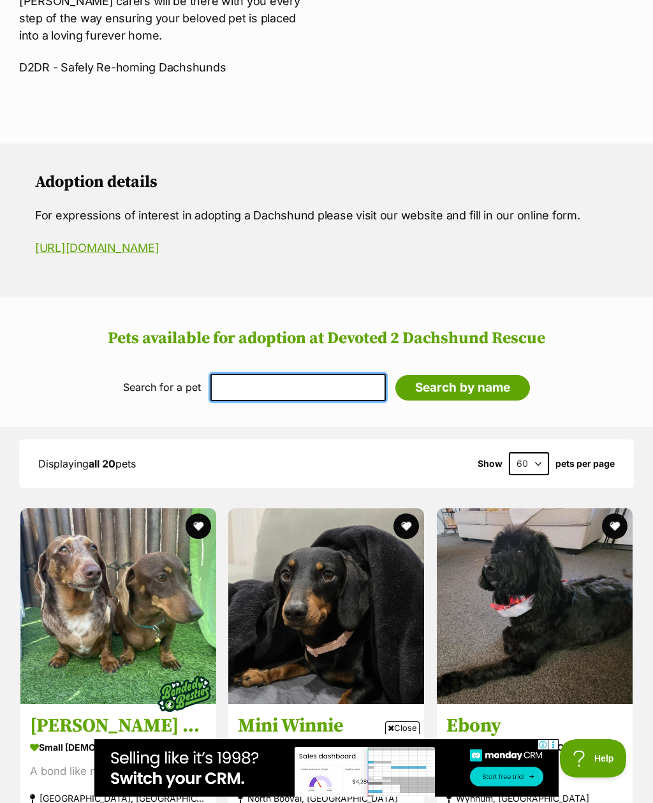
click at [249, 374] on input "text" at bounding box center [298, 387] width 175 height 27
type input "[PERSON_NAME]"
click at [477, 375] on input "Search by name" at bounding box center [463, 388] width 135 height 26
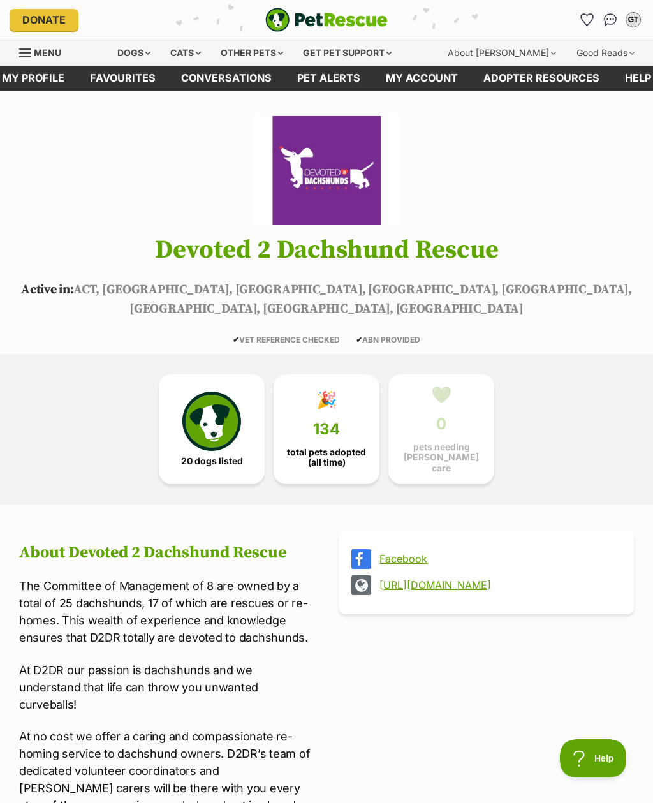
scroll to position [0, 0]
click at [584, 20] on icon "Favourites" at bounding box center [587, 19] width 12 height 11
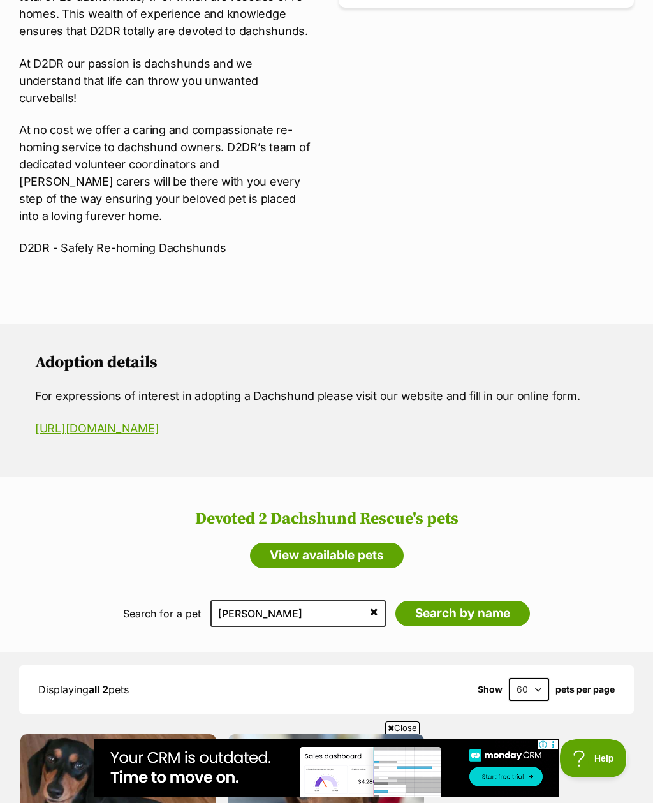
scroll to position [606, 0]
click at [79, 422] on link "https://docs.google.com/forms/d/e/1FAIpQLScoShkAyy32XHTMuTZVPd-Szq70T1iih9mygxt…" at bounding box center [97, 428] width 124 height 13
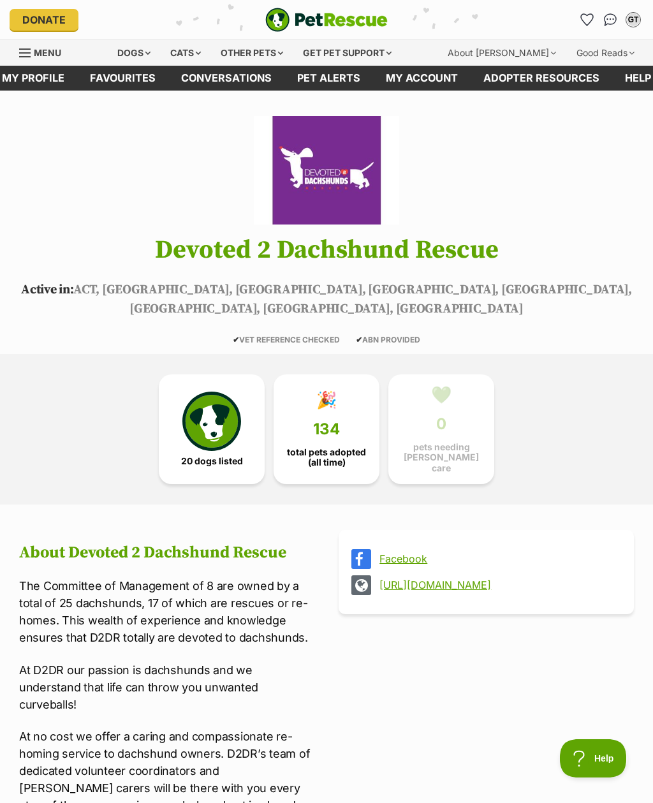
scroll to position [0, 0]
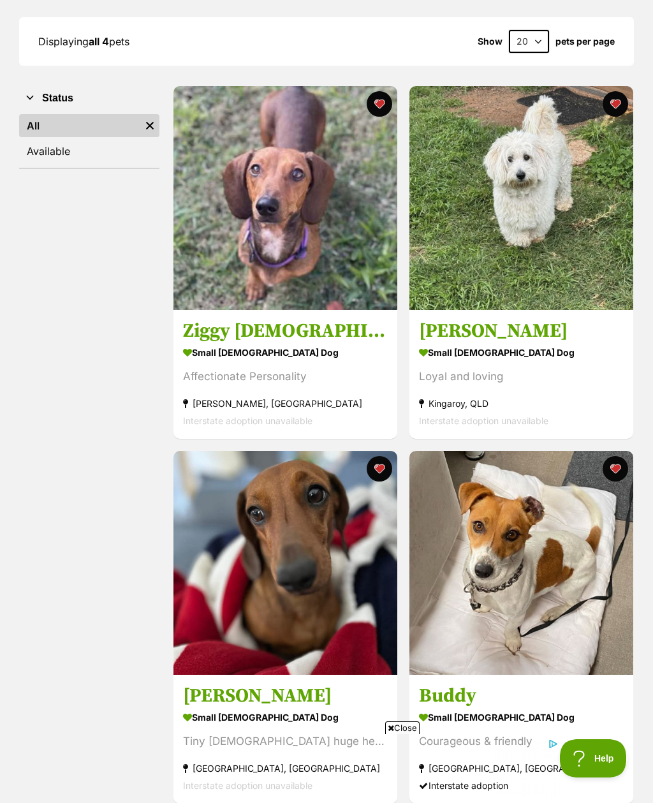
click at [535, 225] on img at bounding box center [522, 198] width 224 height 224
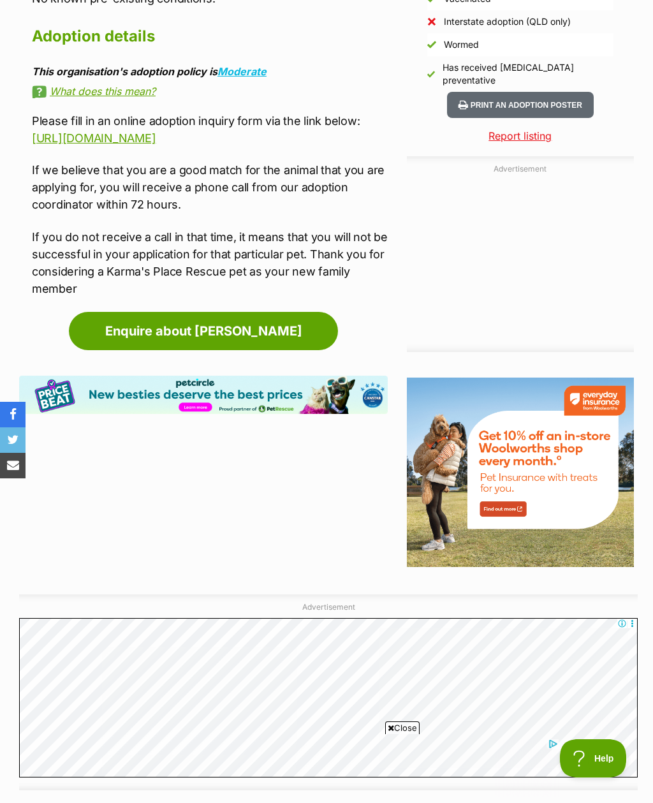
click at [108, 313] on link "Enquire about [PERSON_NAME]" at bounding box center [203, 331] width 269 height 38
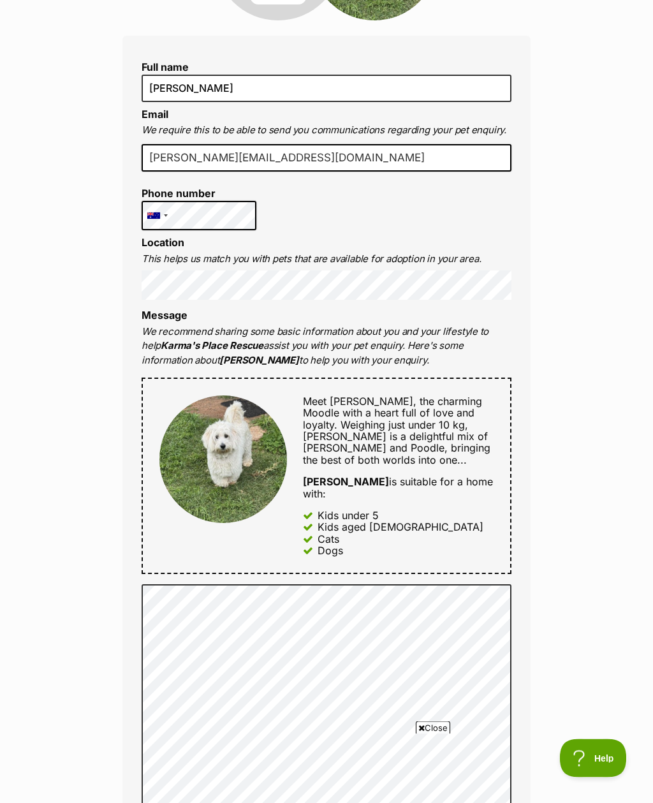
scroll to position [265, 0]
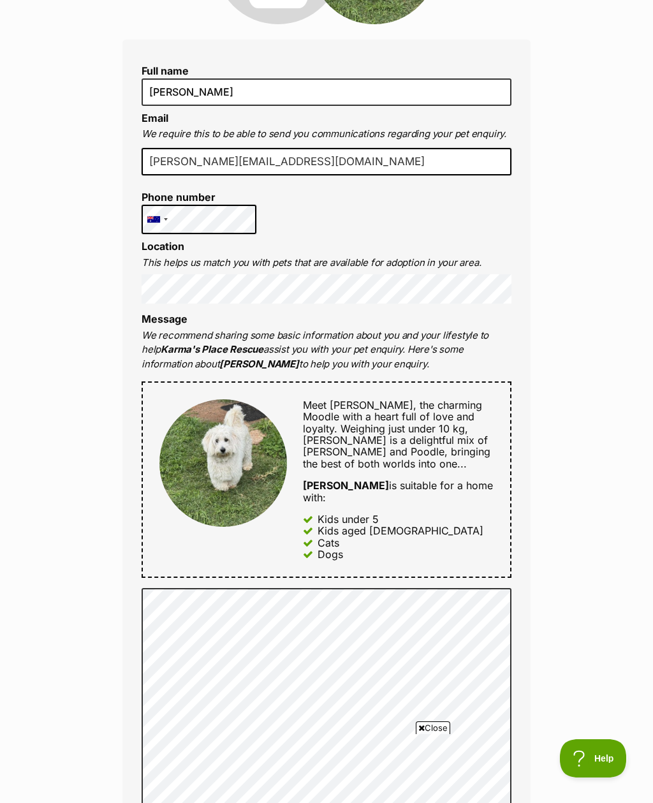
click at [41, 418] on div "Enquire about Charlie Full name Greg Thomas Email We require this to be able to…" at bounding box center [326, 705] width 653 height 1708
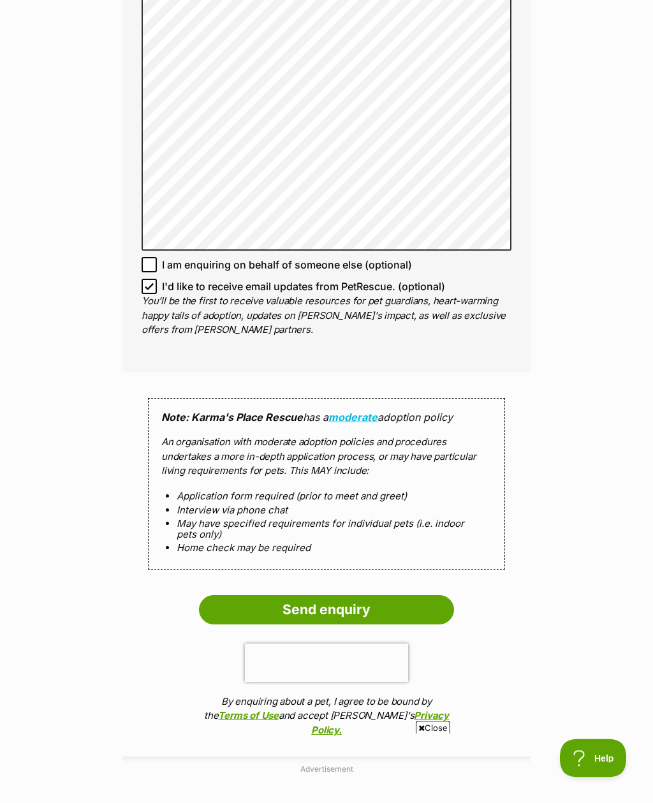
scroll to position [871, 0]
click at [144, 279] on input "I'd like to receive email updates from PetRescue. (optional)" at bounding box center [149, 286] width 15 height 15
checkbox input "false"
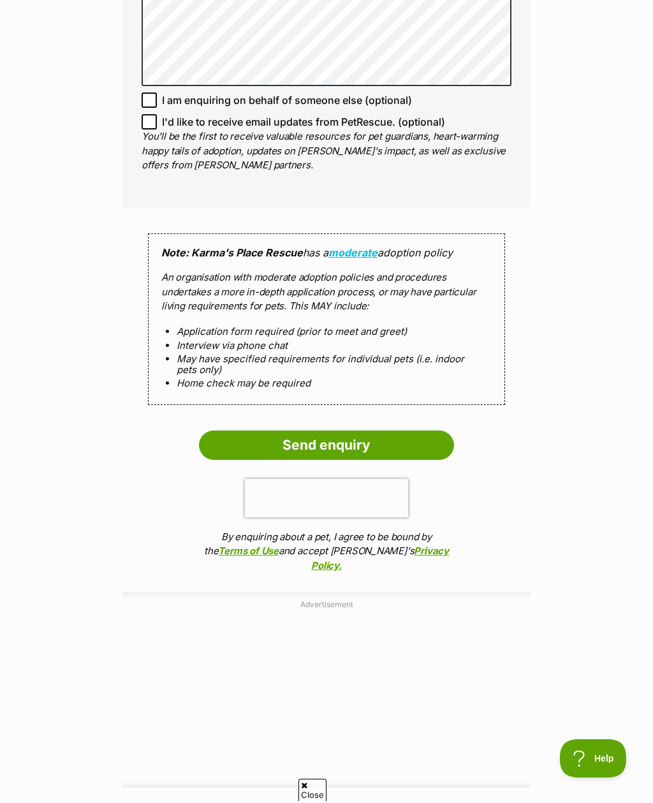
scroll to position [0, 0]
click at [246, 431] on input "Send enquiry" at bounding box center [326, 445] width 255 height 29
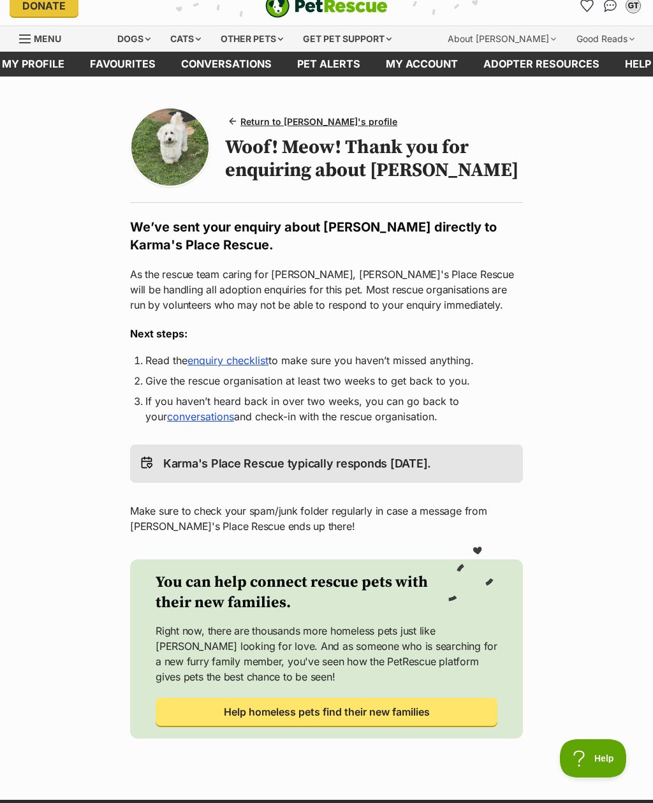
scroll to position [17, 0]
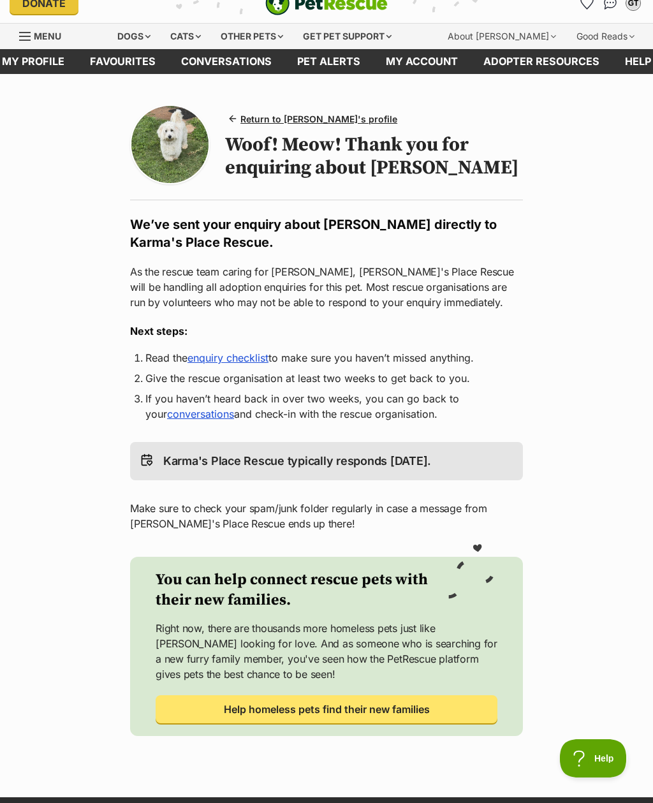
click at [261, 124] on span "Return to [PERSON_NAME]'s profile" at bounding box center [319, 118] width 157 height 13
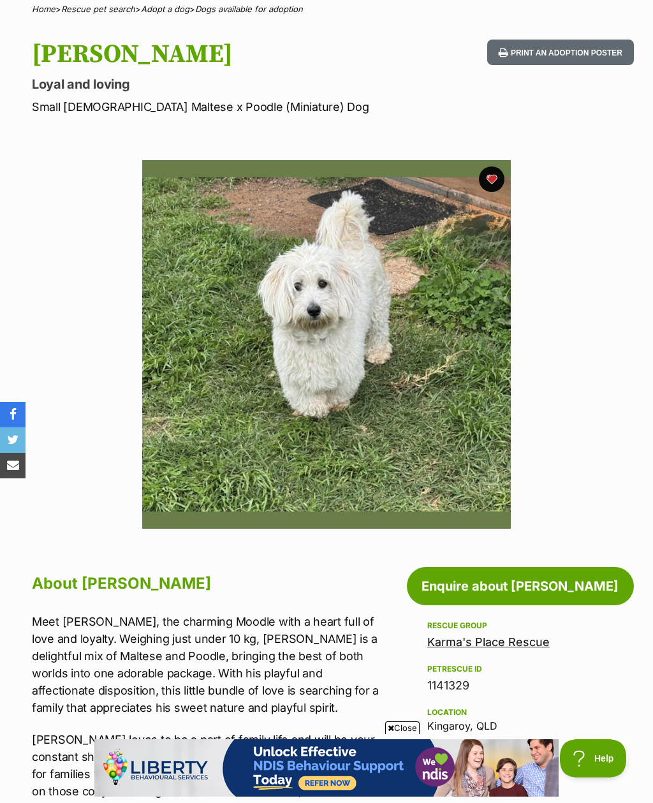
click at [1, 246] on section "Available 1 of 1 images Next Prev 1" at bounding box center [326, 335] width 653 height 388
click at [299, 330] on img at bounding box center [326, 344] width 369 height 369
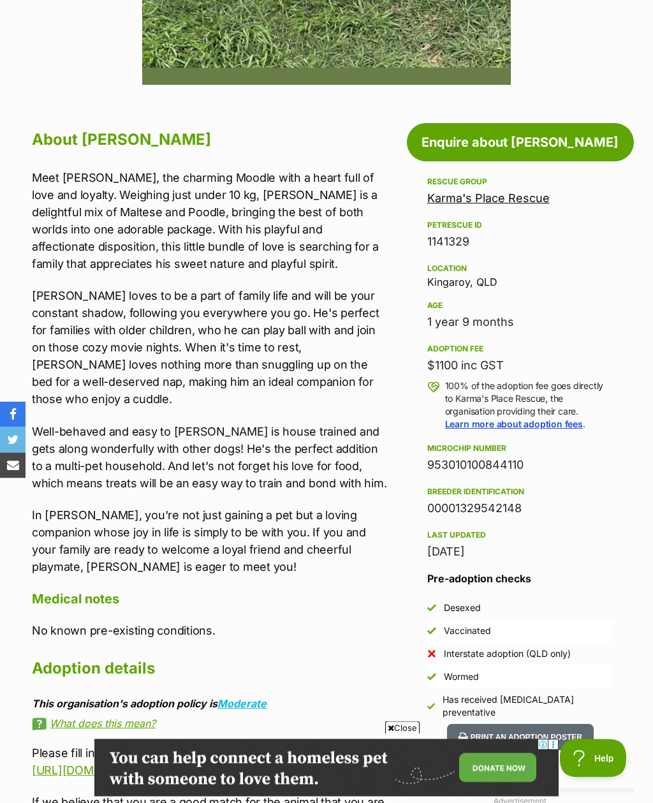
scroll to position [550, 0]
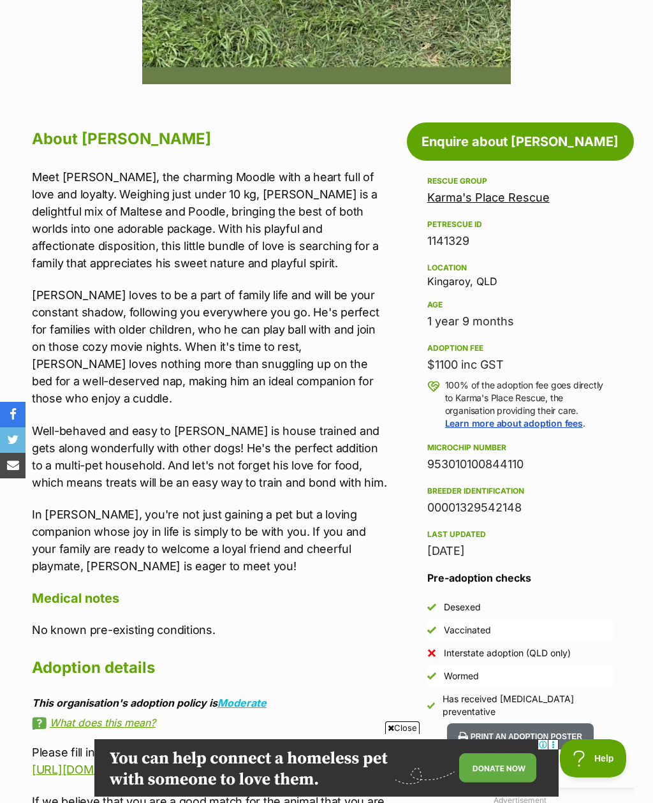
click at [74, 422] on p "Well-behaved and easy to [PERSON_NAME] is house trained and gets along wonderfu…" at bounding box center [210, 456] width 356 height 69
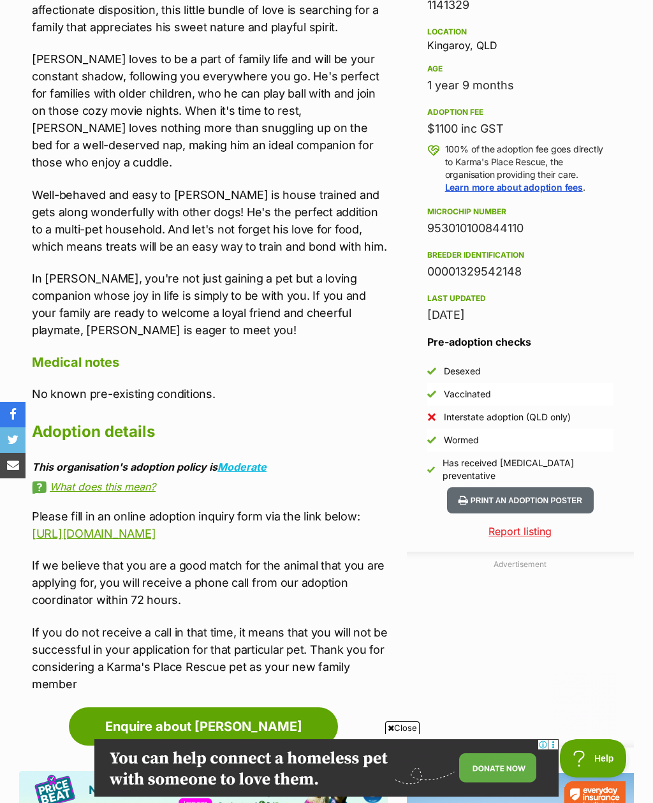
scroll to position [783, 0]
